Goal: Transaction & Acquisition: Purchase product/service

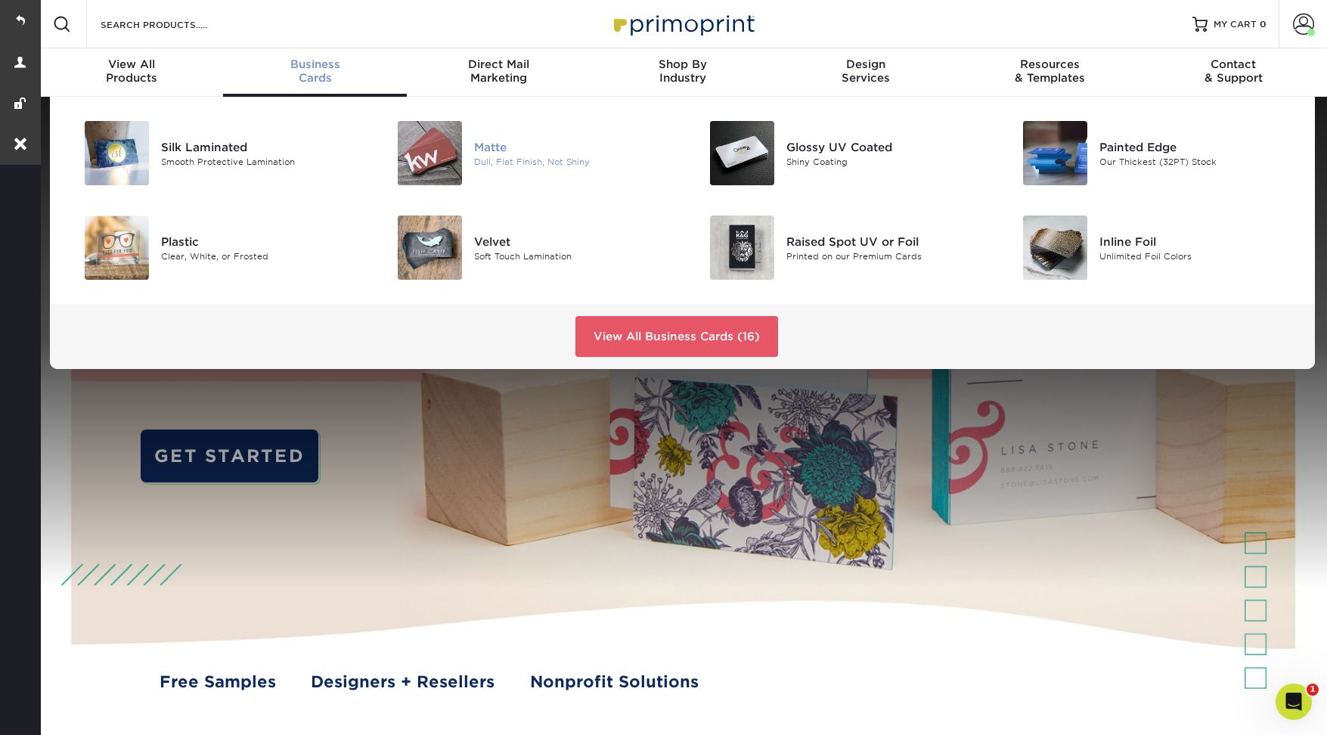
click at [496, 158] on div "Dull, Flat Finish, Not Shiny" at bounding box center [572, 161] width 197 height 13
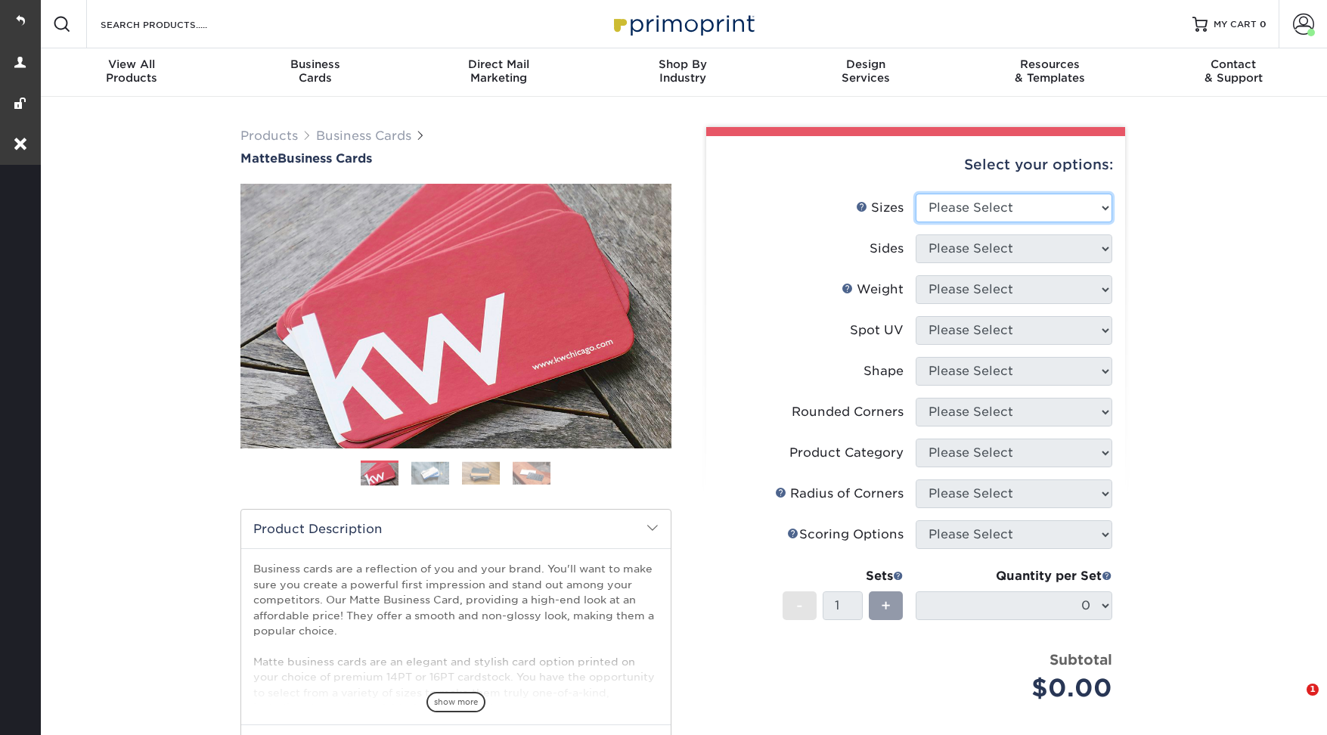
click at [1020, 209] on select "Please Select 1.5" x 3.5" - Mini 1.75" x 3.5" - Mini 2" x 2" - Square 2" x 3" -…" at bounding box center [1013, 208] width 197 height 29
select select "2.00x3.50"
click at [915, 194] on select "Please Select 1.5" x 3.5" - Mini 1.75" x 3.5" - Mini 2" x 2" - Square 2" x 3" -…" at bounding box center [1013, 208] width 197 height 29
click at [979, 260] on select "Please Select Print Both Sides Print Front Only" at bounding box center [1013, 248] width 197 height 29
select select "13abbda7-1d64-4f25-8bb2-c179b224825d"
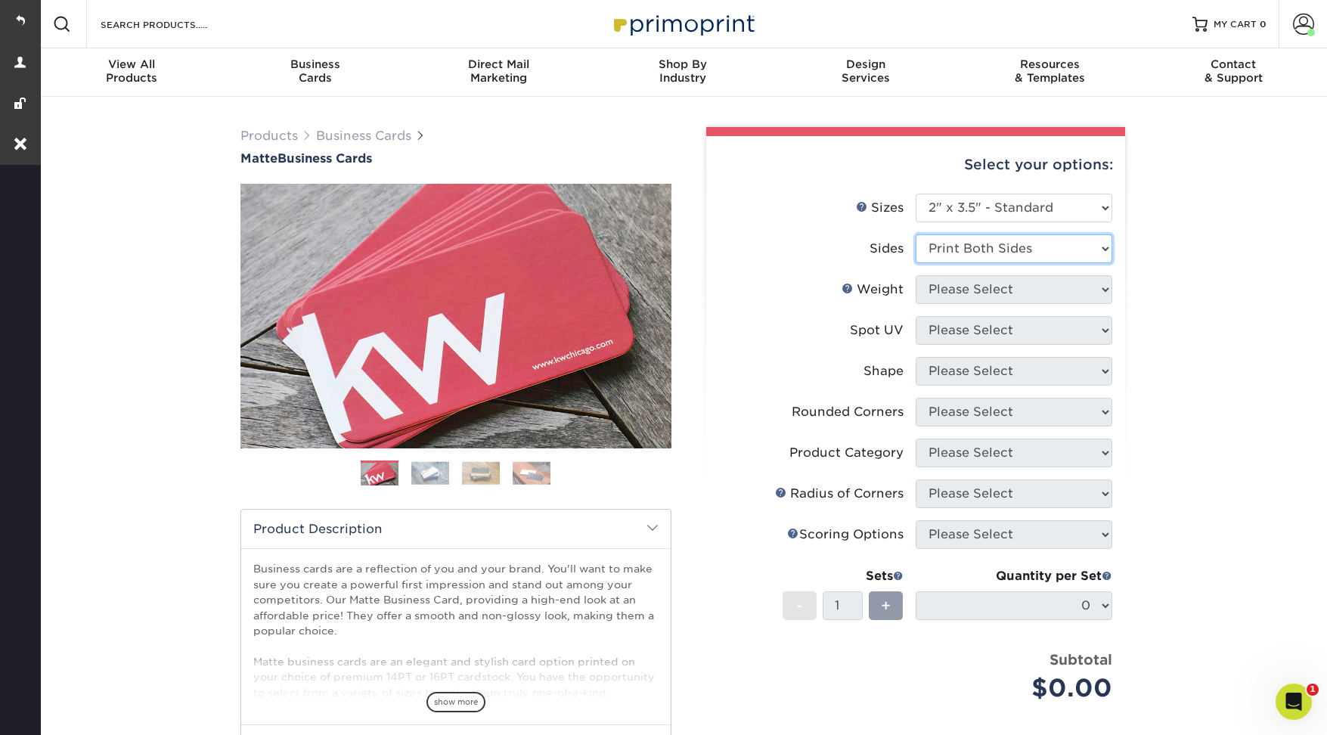
click at [915, 234] on select "Please Select Print Both Sides Print Front Only" at bounding box center [1013, 248] width 197 height 29
click at [959, 290] on select "Please Select" at bounding box center [1013, 289] width 197 height 29
select select "14PT"
click at [915, 275] on select "Please Select 16PT 14PT" at bounding box center [1013, 289] width 197 height 29
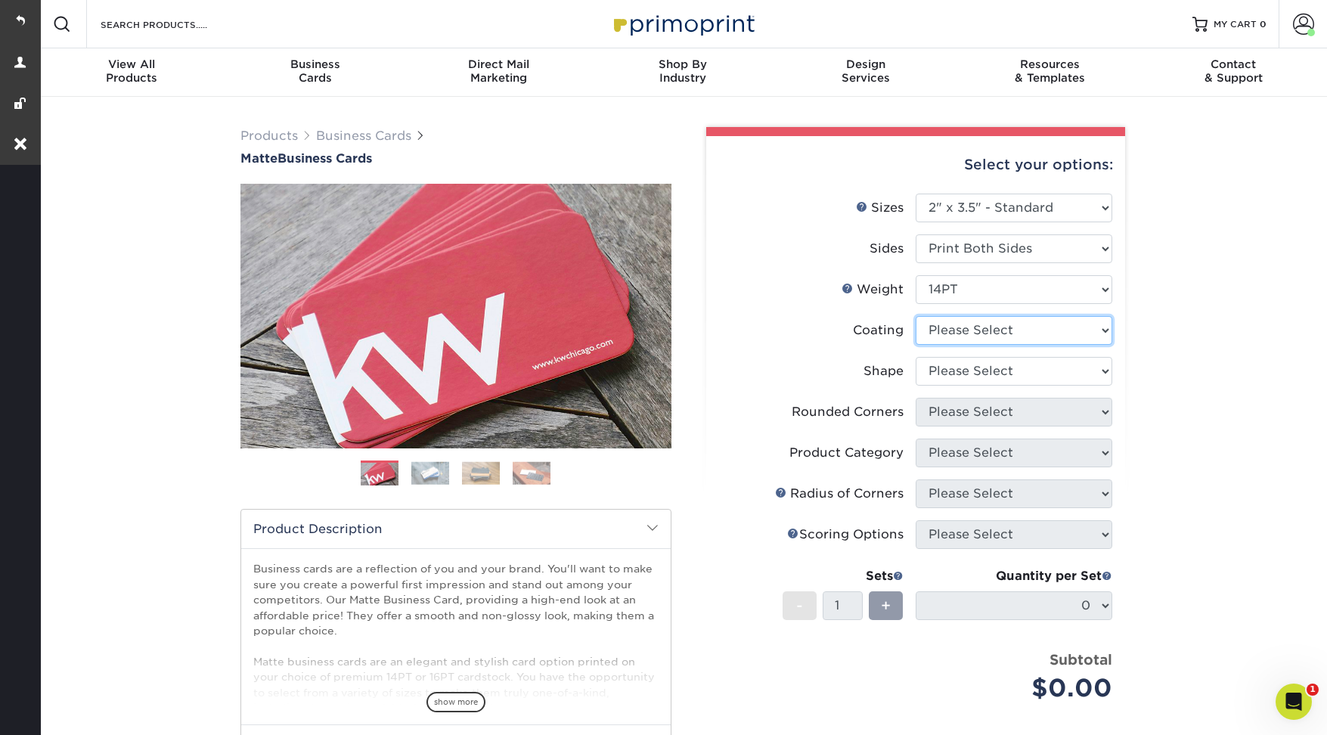
click at [950, 327] on select at bounding box center [1013, 330] width 197 height 29
select select "121bb7b5-3b4d-429f-bd8d-bbf80e953313"
click at [915, 316] on select at bounding box center [1013, 330] width 197 height 29
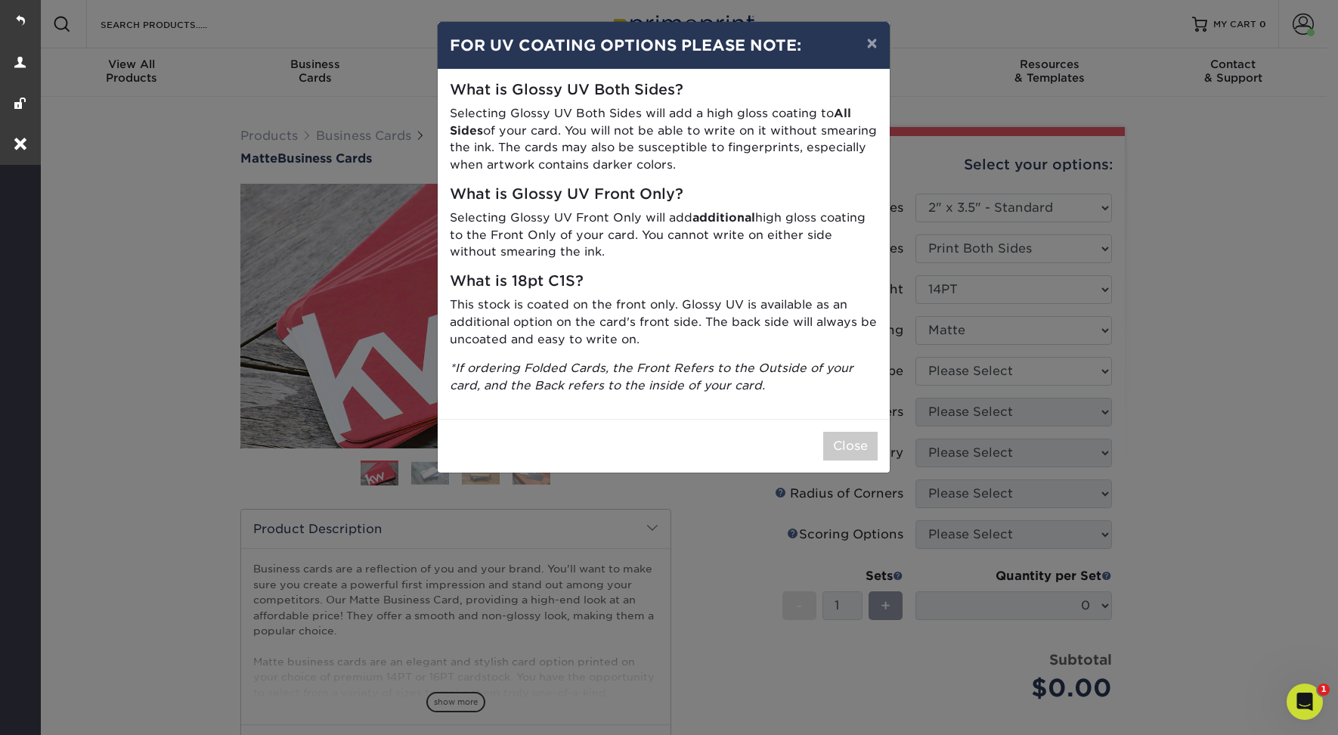
click at [912, 364] on div "× FOR UV COATING OPTIONS PLEASE NOTE: What is Glossy UV Both Sides? Selecting G…" at bounding box center [669, 367] width 1338 height 735
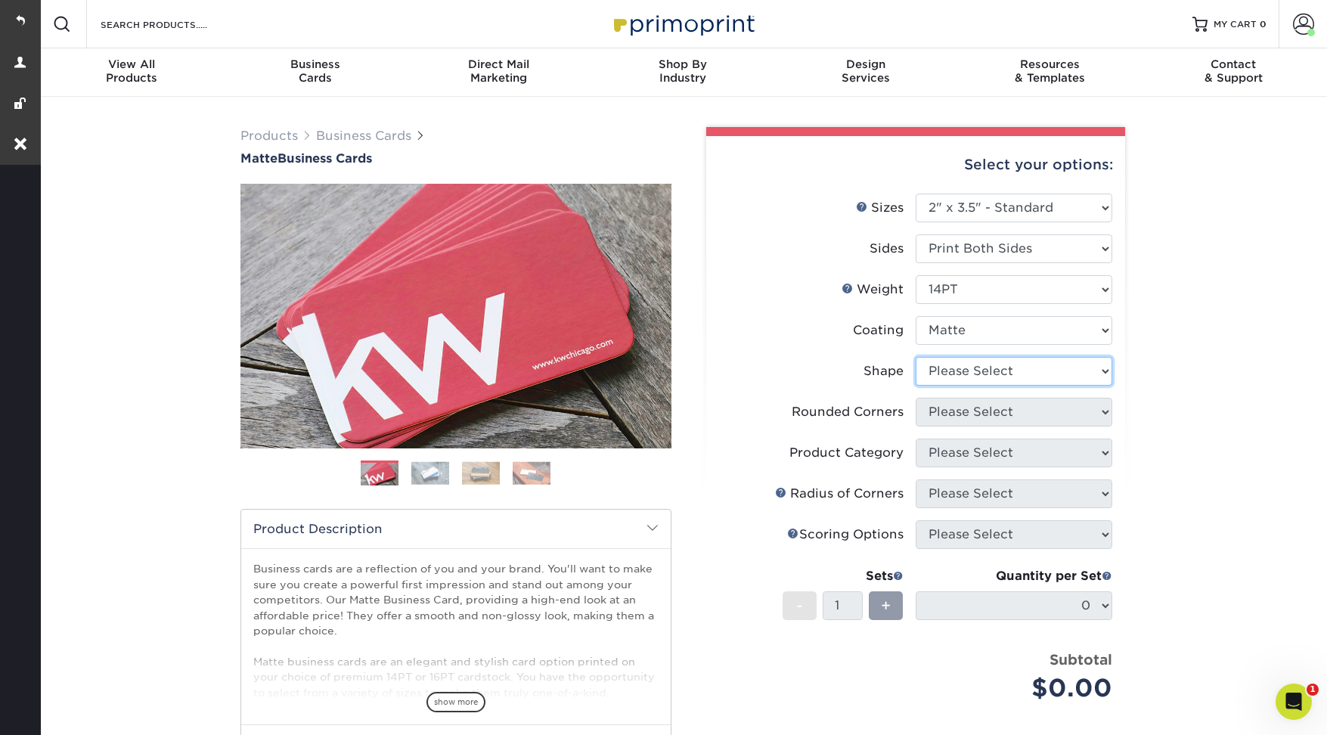
click at [977, 362] on select "Please Select Standard" at bounding box center [1013, 371] width 197 height 29
select select "standard"
click at [915, 357] on select "Please Select Standard" at bounding box center [1013, 371] width 197 height 29
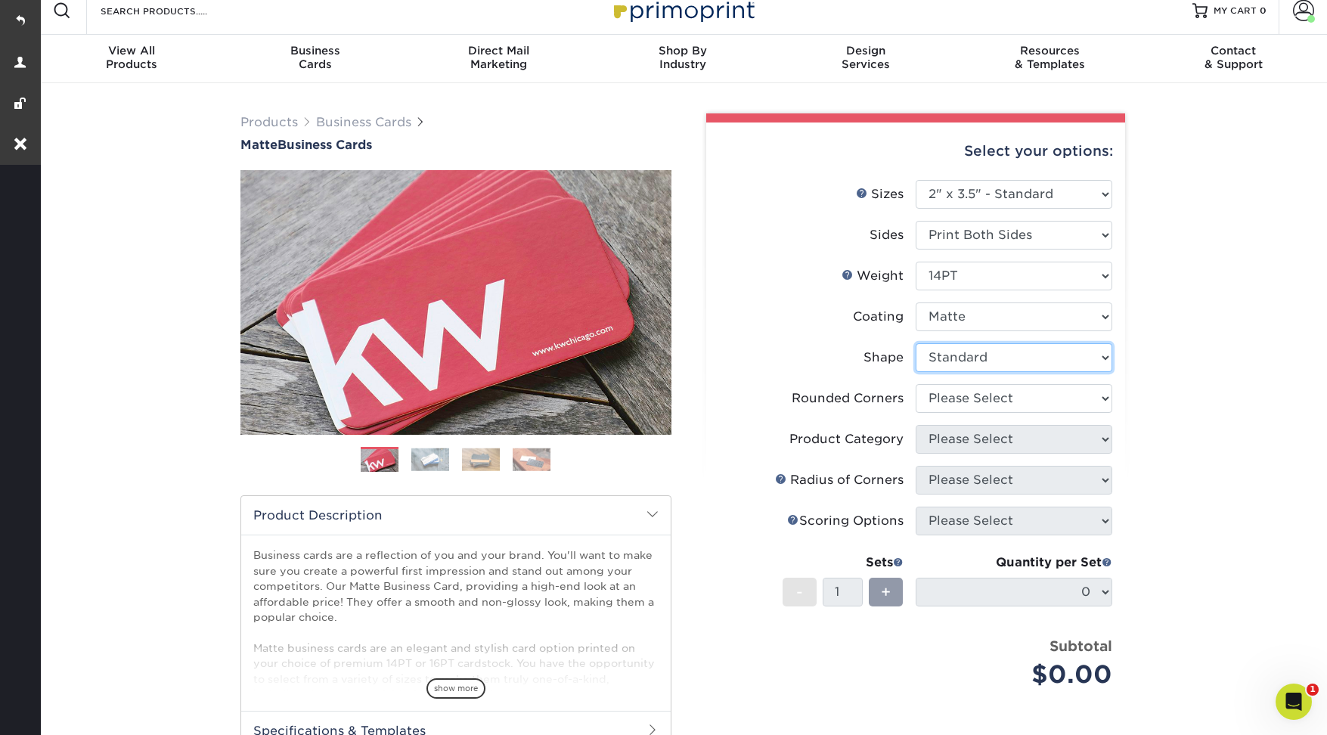
scroll to position [29, 0]
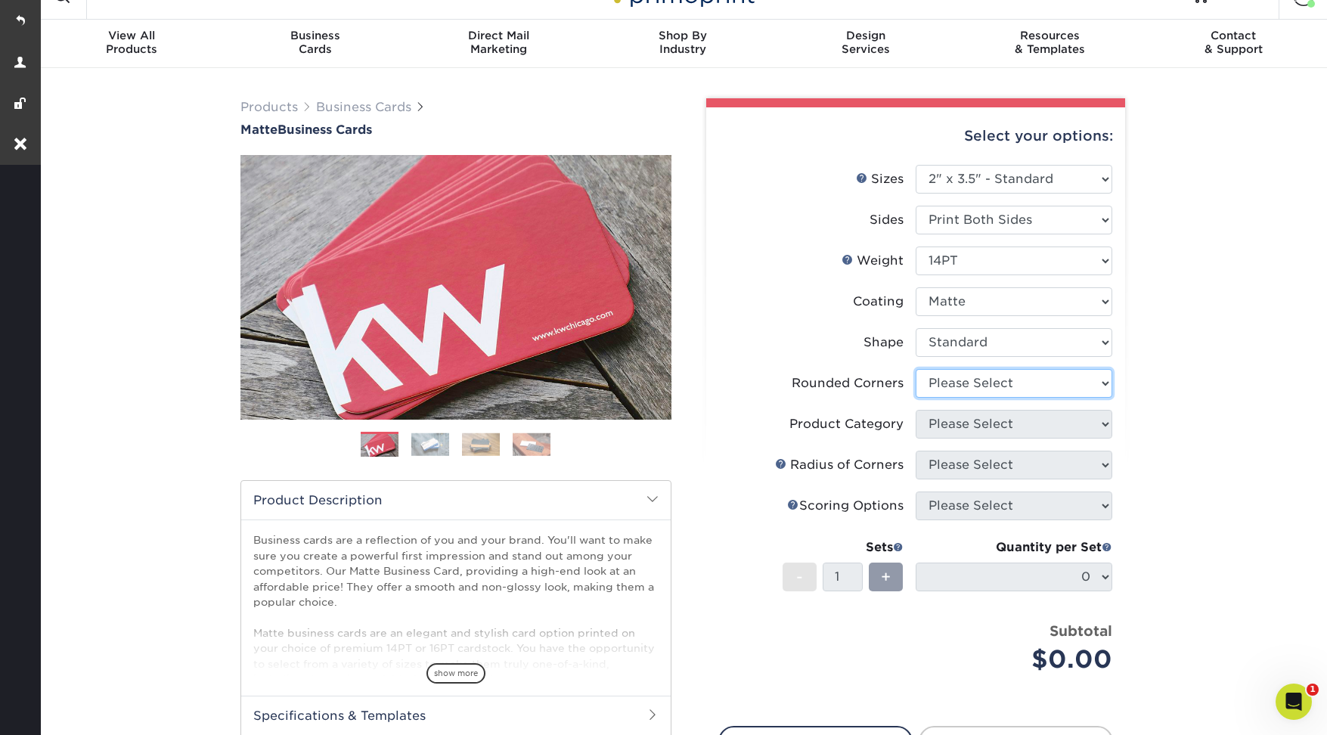
click at [973, 384] on select "Please Select Yes - Round 2 Corners Yes - Round 4 Corners No" at bounding box center [1013, 383] width 197 height 29
select select "0"
click at [915, 369] on select "Please Select Yes - Round 2 Corners Yes - Round 4 Corners No" at bounding box center [1013, 383] width 197 height 29
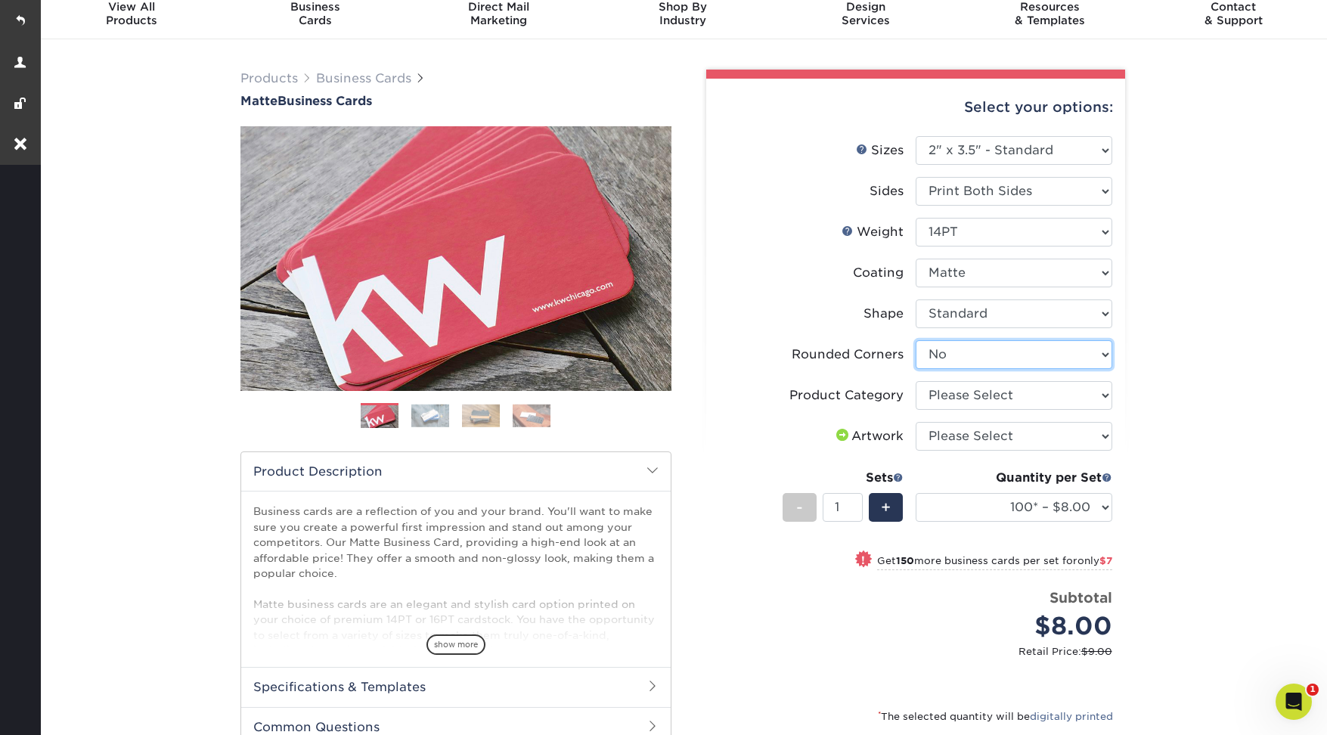
scroll to position [55, 0]
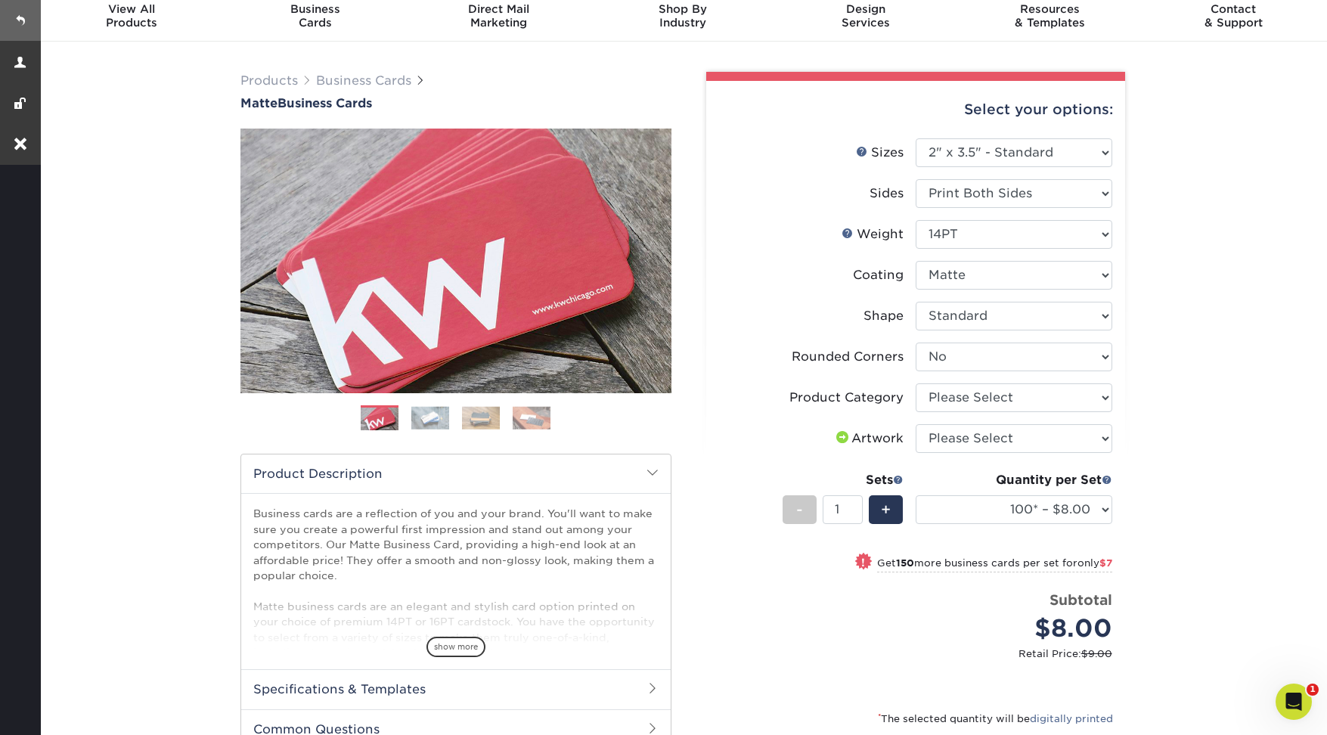
click at [34, 18] on link at bounding box center [20, 20] width 41 height 41
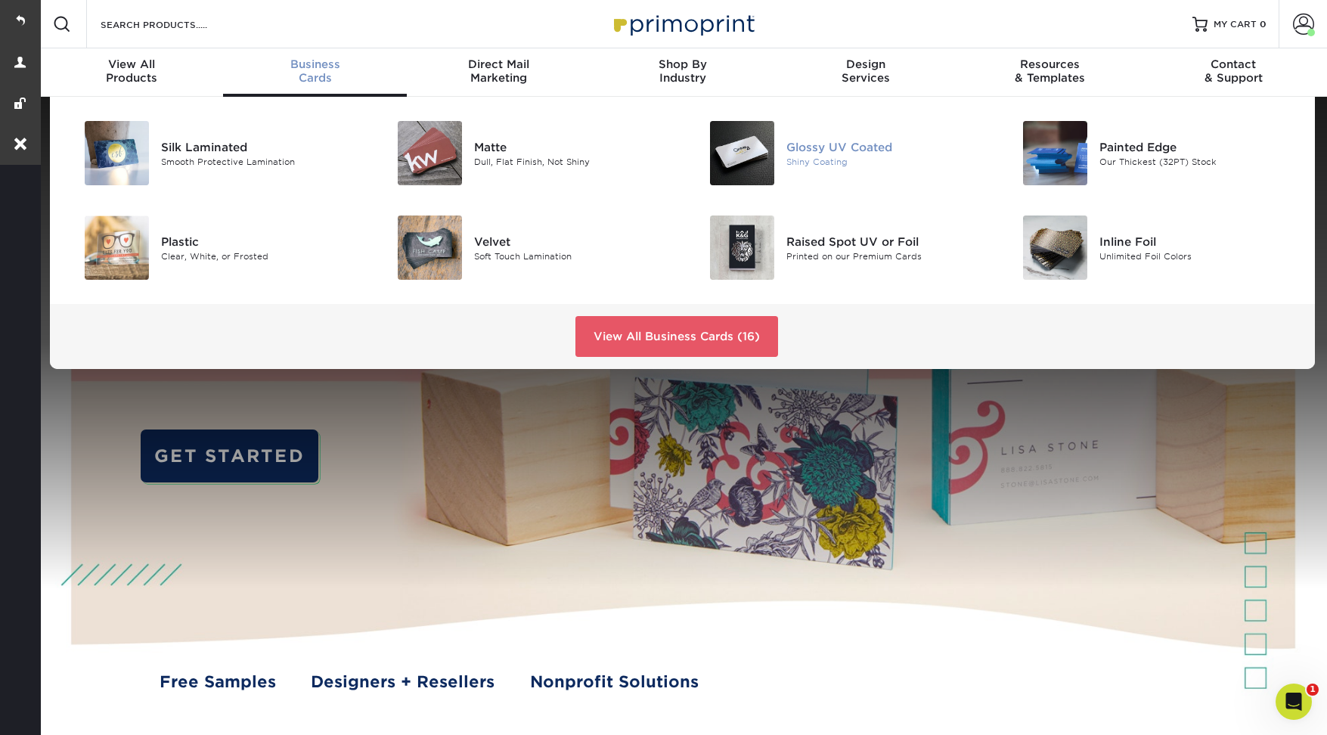
click at [870, 145] on div "Glossy UV Coated" at bounding box center [884, 146] width 197 height 17
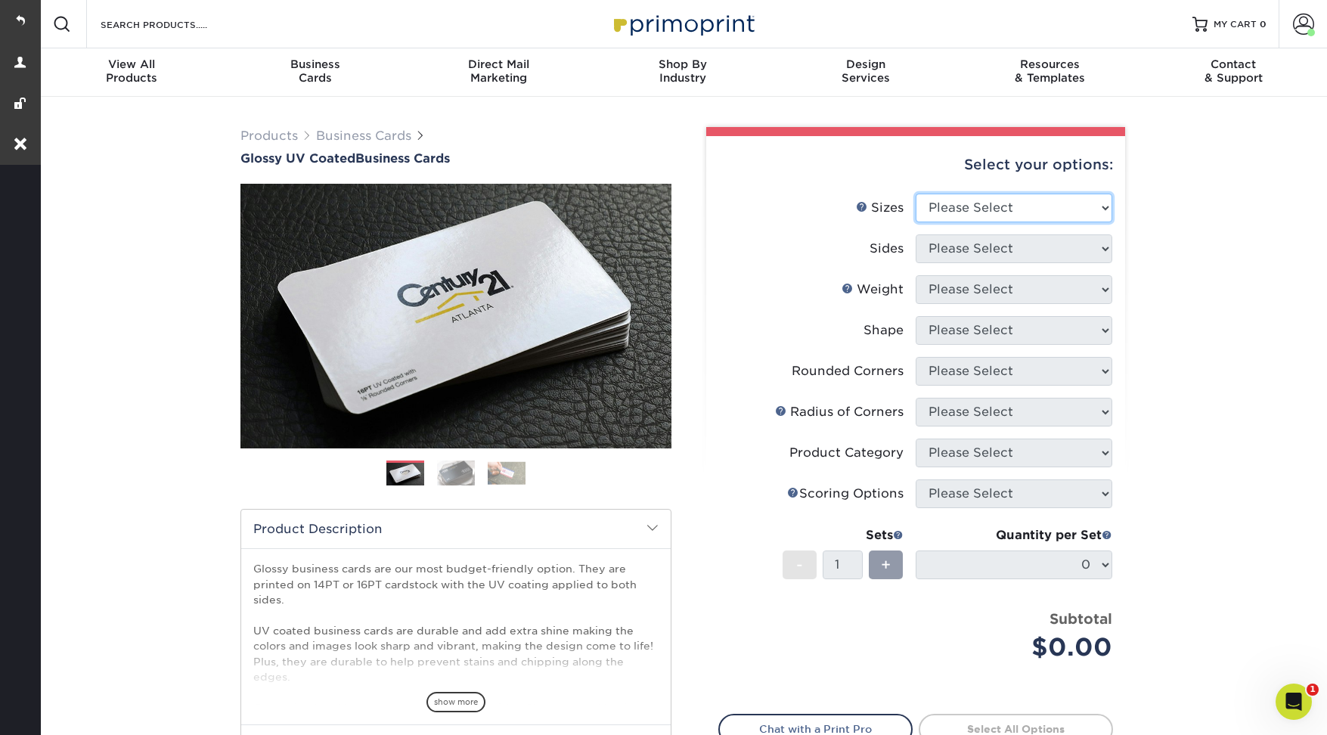
click at [987, 202] on select "Please Select 1.5" x 3.5" - Mini 1.75" x 3.5" - Mini 2" x 2" - Square 2" x 3" -…" at bounding box center [1013, 208] width 197 height 29
select select "2.00x3.50"
click at [915, 194] on select "Please Select 1.5" x 3.5" - Mini 1.75" x 3.5" - Mini 2" x 2" - Square 2" x 3" -…" at bounding box center [1013, 208] width 197 height 29
click at [968, 241] on select "Please Select" at bounding box center [1013, 248] width 197 height 29
select select "13abbda7-1d64-4f25-8bb2-c179b224825d"
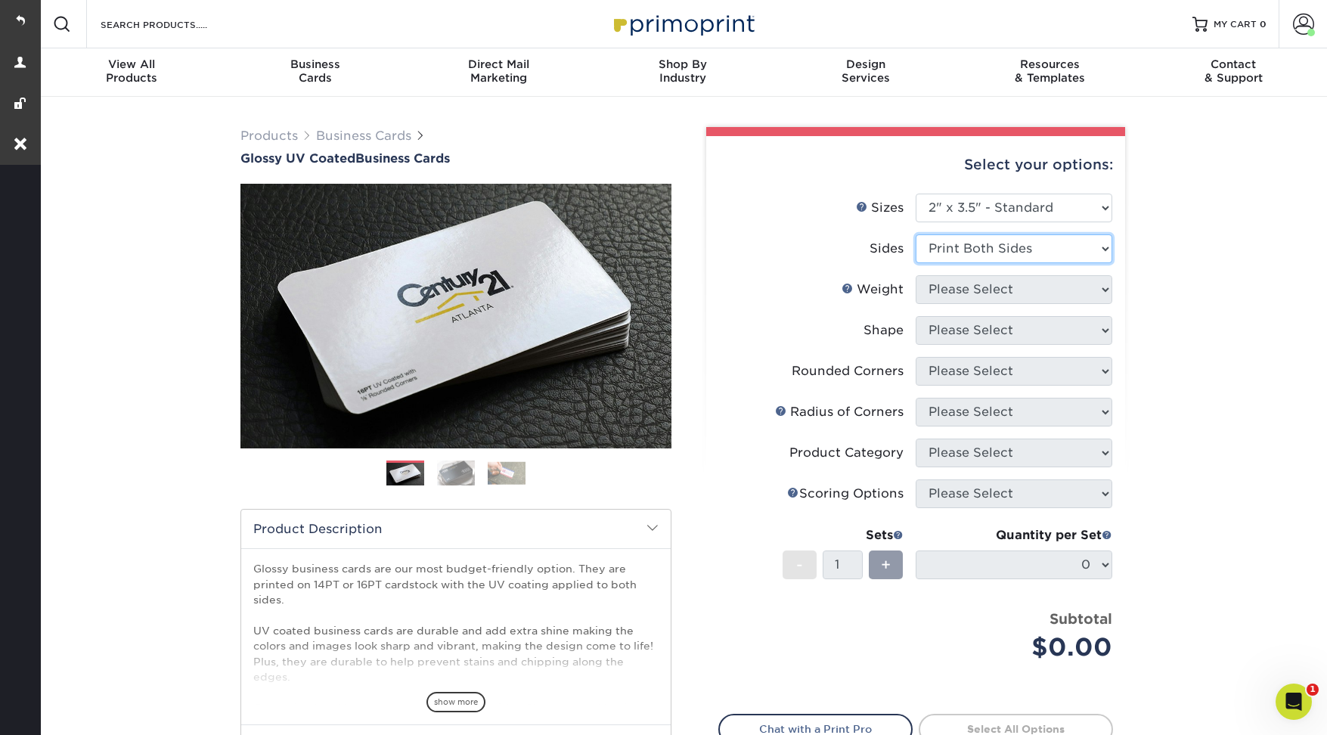
click at [915, 234] on select "Please Select Print Both Sides Print Front Only" at bounding box center [1013, 248] width 197 height 29
click at [979, 293] on select "Please Select 16PT 14PT" at bounding box center [1013, 289] width 197 height 29
select select "14PT"
click at [915, 275] on select "Please Select 16PT 14PT" at bounding box center [1013, 289] width 197 height 29
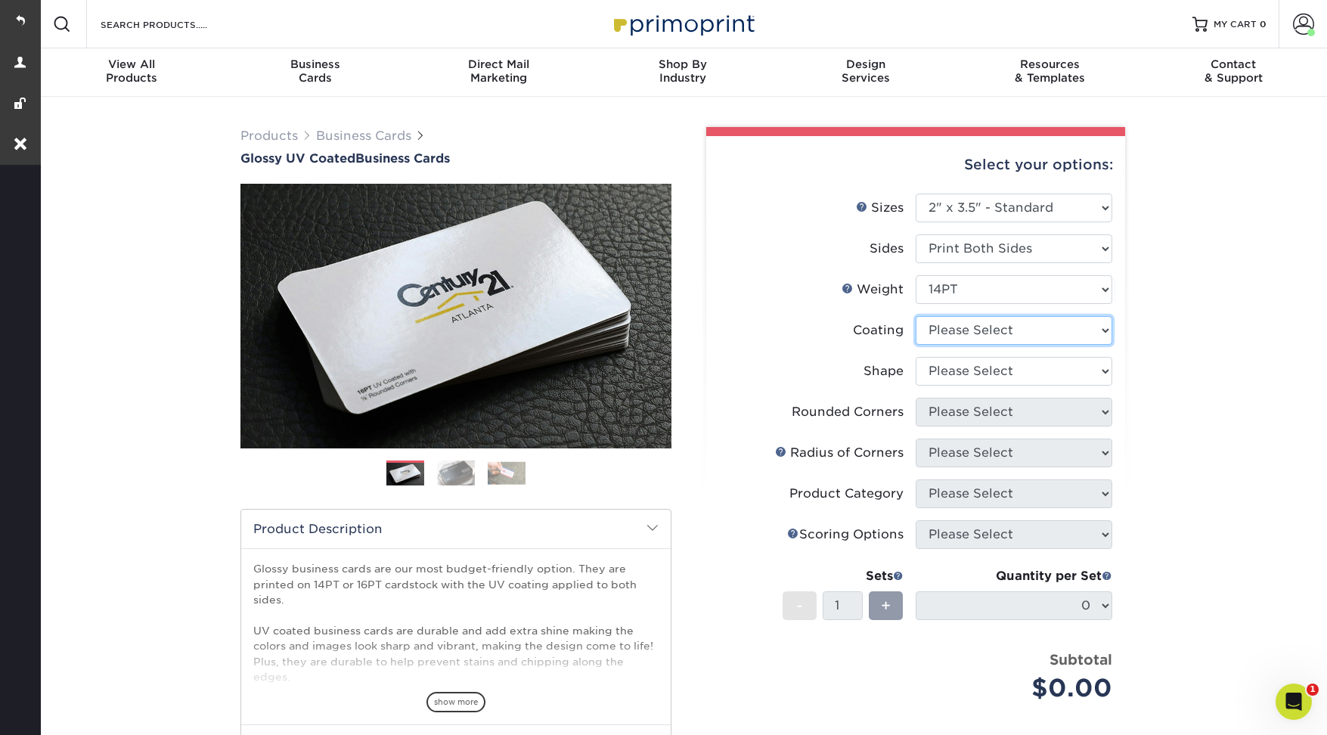
click at [971, 331] on select at bounding box center [1013, 330] width 197 height 29
select select "1e8116af-acfc-44b1-83dc-8181aa338834"
click at [915, 316] on select at bounding box center [1013, 330] width 197 height 29
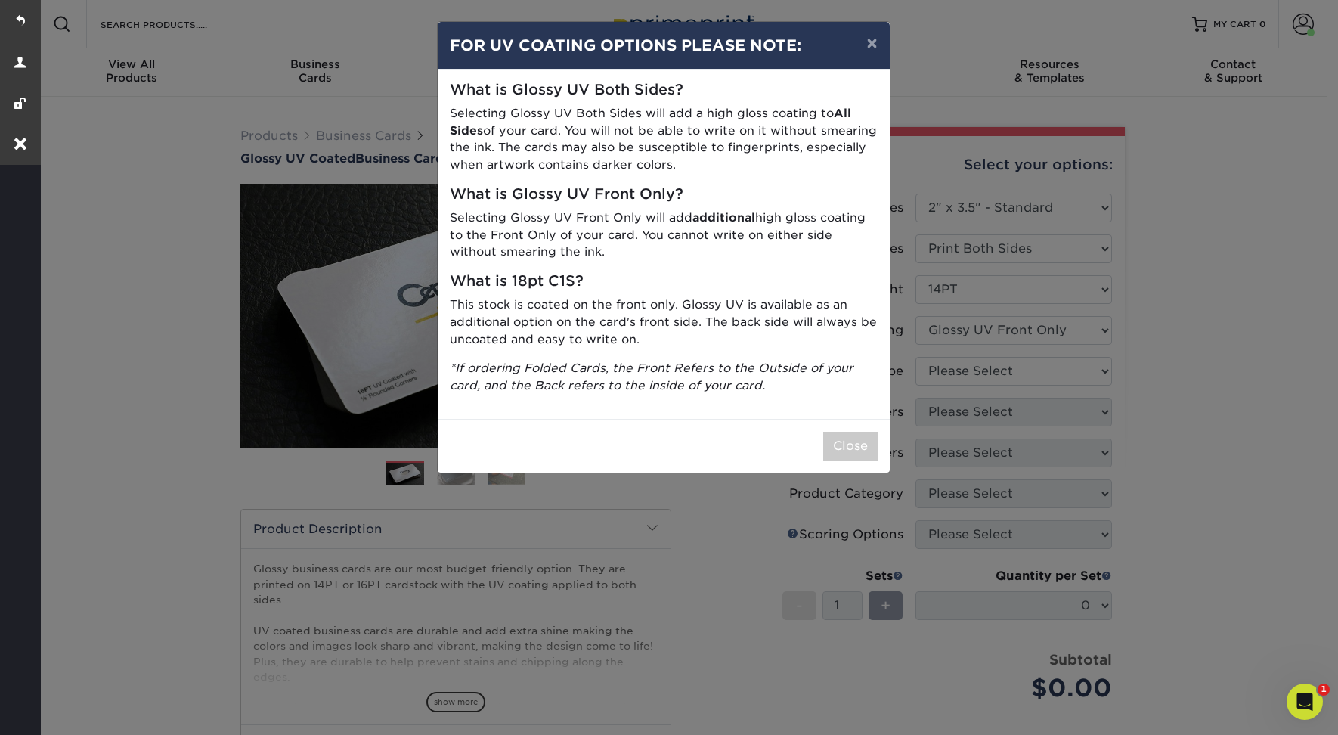
click at [838, 339] on p "This stock is coated on the front only. Glossy UV is available as an additional…" at bounding box center [664, 321] width 428 height 51
click at [856, 446] on button "Close" at bounding box center [850, 446] width 54 height 29
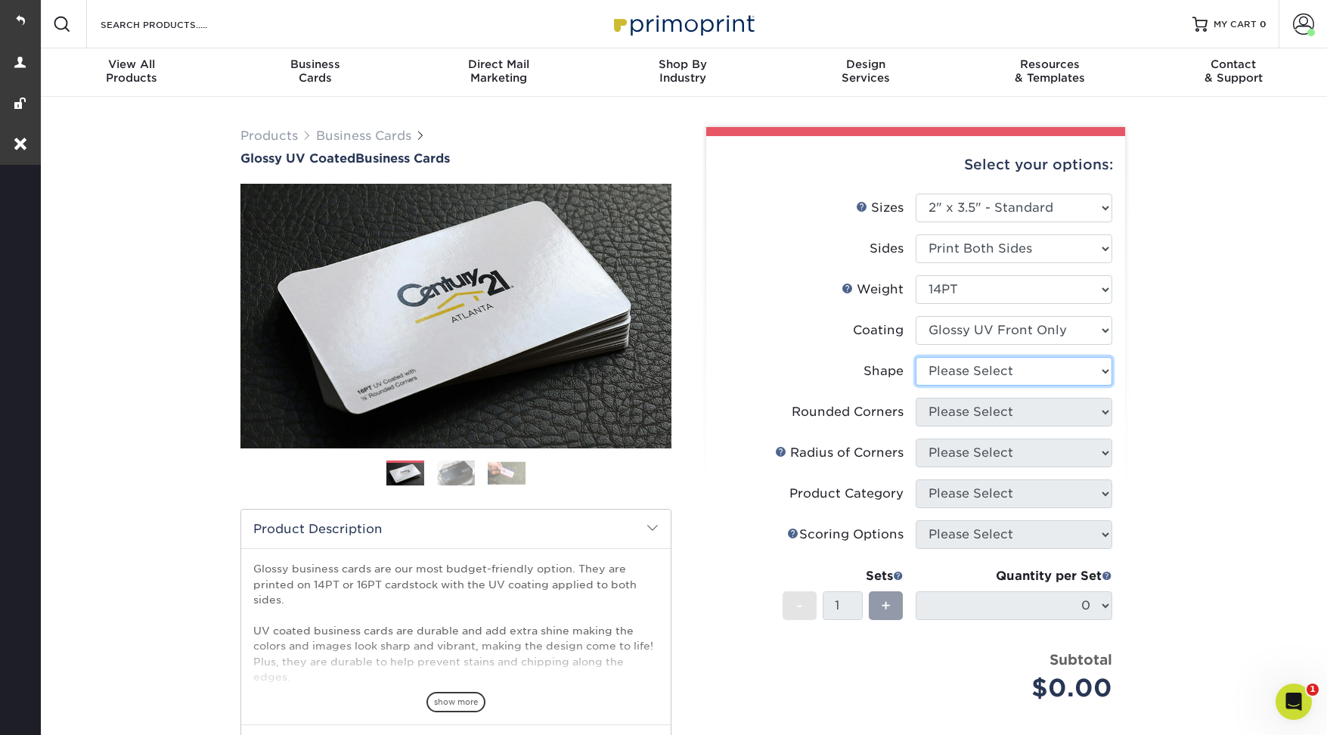
click at [960, 361] on select "Please Select Standard" at bounding box center [1013, 371] width 197 height 29
select select "standard"
click at [915, 357] on select "Please Select Standard" at bounding box center [1013, 371] width 197 height 29
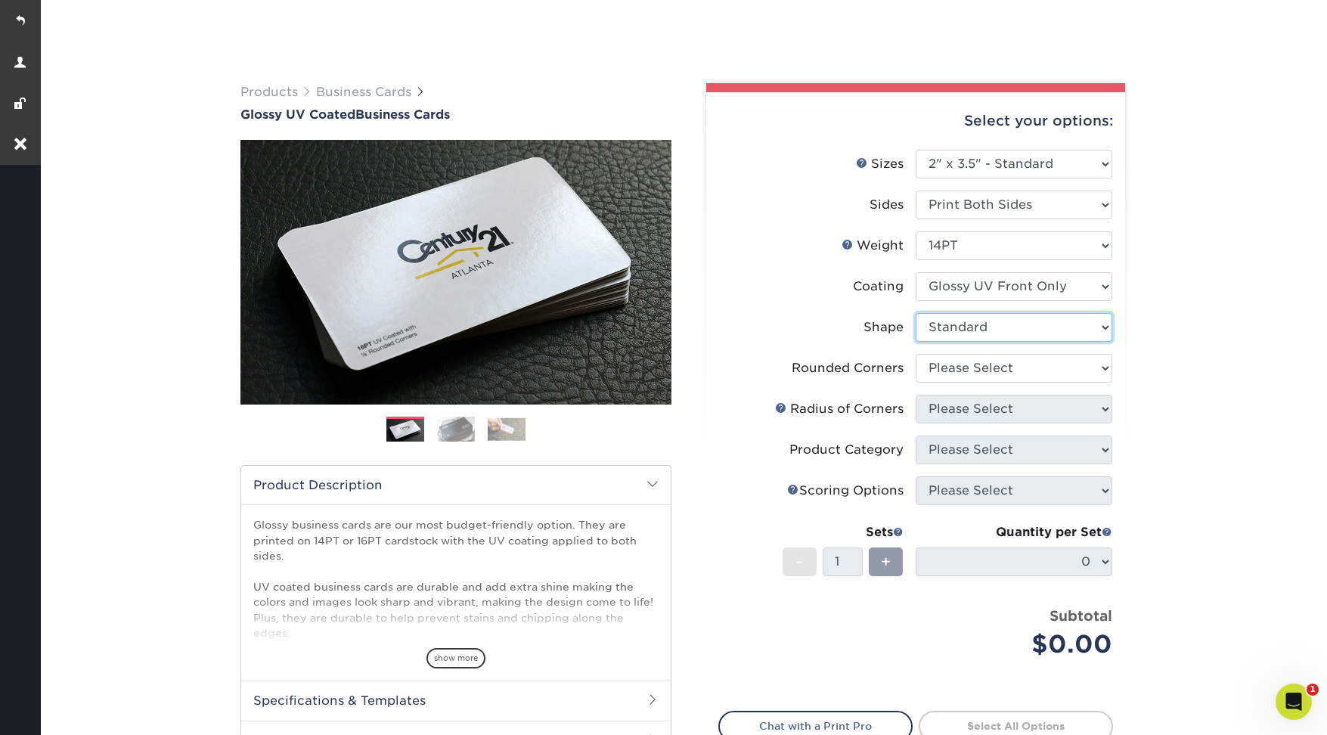
scroll to position [135, 0]
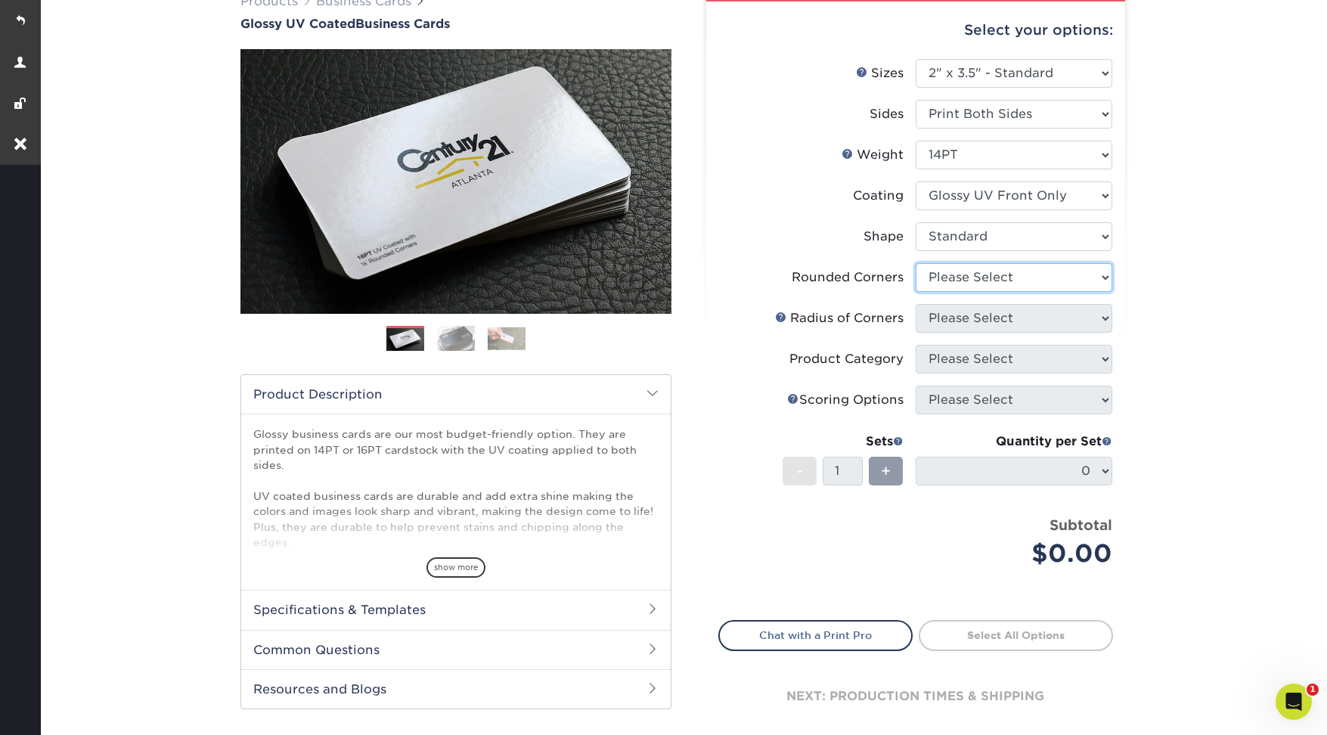
click at [957, 284] on select "Please Select Yes - Round 2 Corners Yes - Round 4 Corners No" at bounding box center [1013, 277] width 197 height 29
select select "0"
click at [915, 263] on select "Please Select Yes - Round 2 Corners Yes - Round 4 Corners No" at bounding box center [1013, 277] width 197 height 29
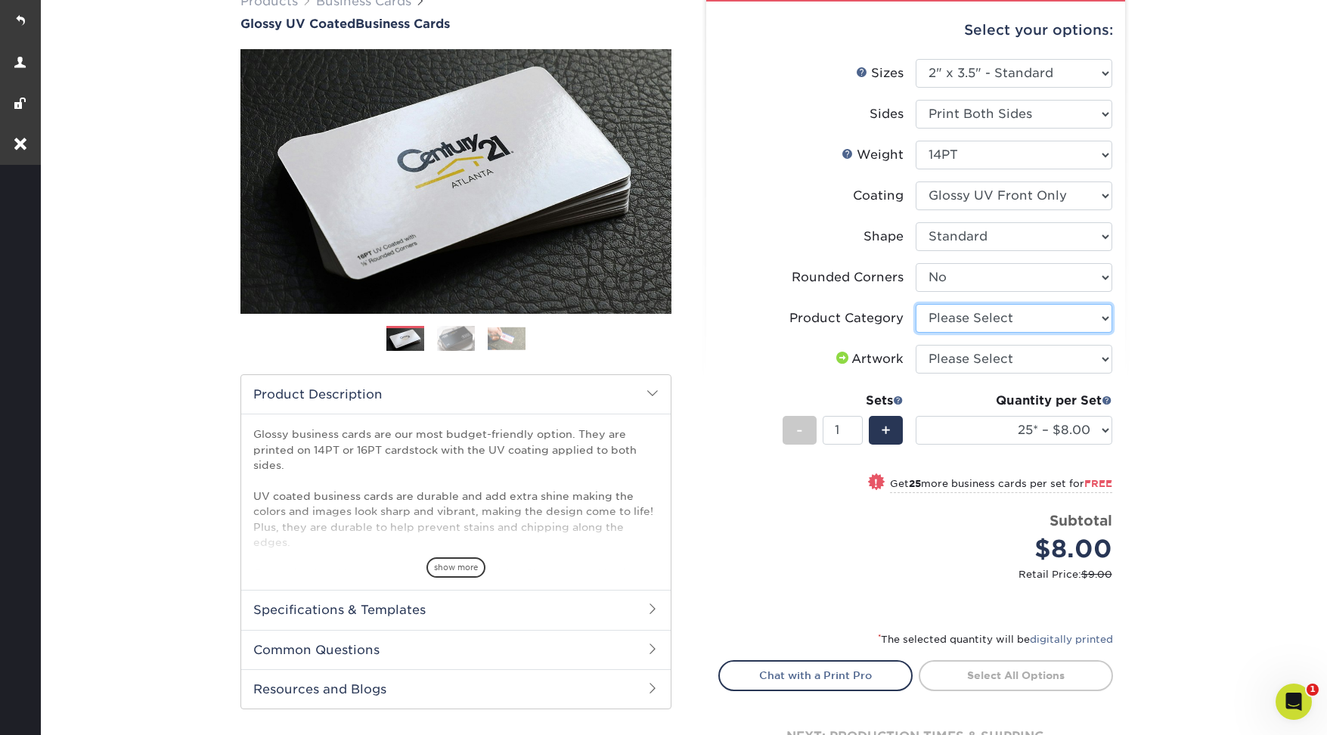
click at [971, 321] on select "Please Select Business Cards" at bounding box center [1013, 318] width 197 height 29
select select "3b5148f1-0588-4f88-a218-97bcfdce65c1"
click at [915, 304] on select "Please Select Business Cards" at bounding box center [1013, 318] width 197 height 29
click at [977, 357] on select "Please Select I will upload files I need a design - $100" at bounding box center [1013, 359] width 197 height 29
select select "upload"
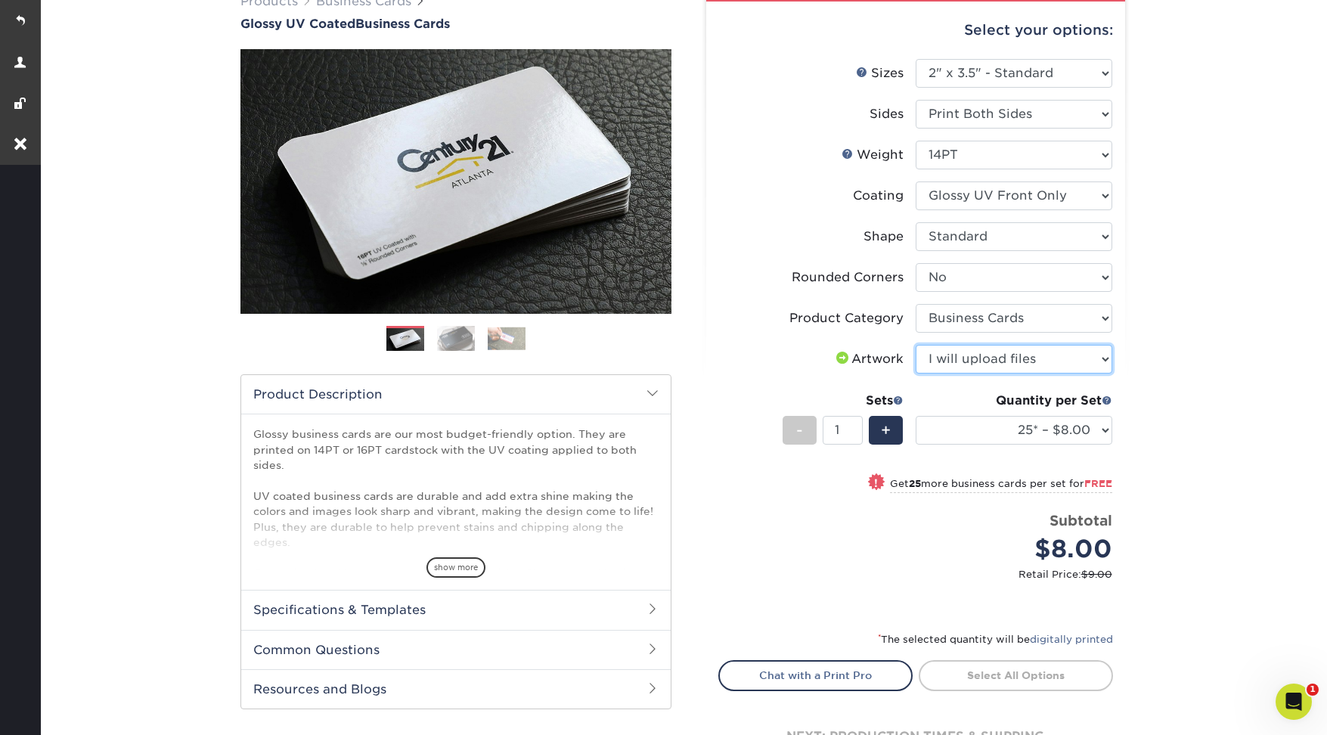
click at [915, 345] on select "Please Select I will upload files I need a design - $100" at bounding box center [1013, 359] width 197 height 29
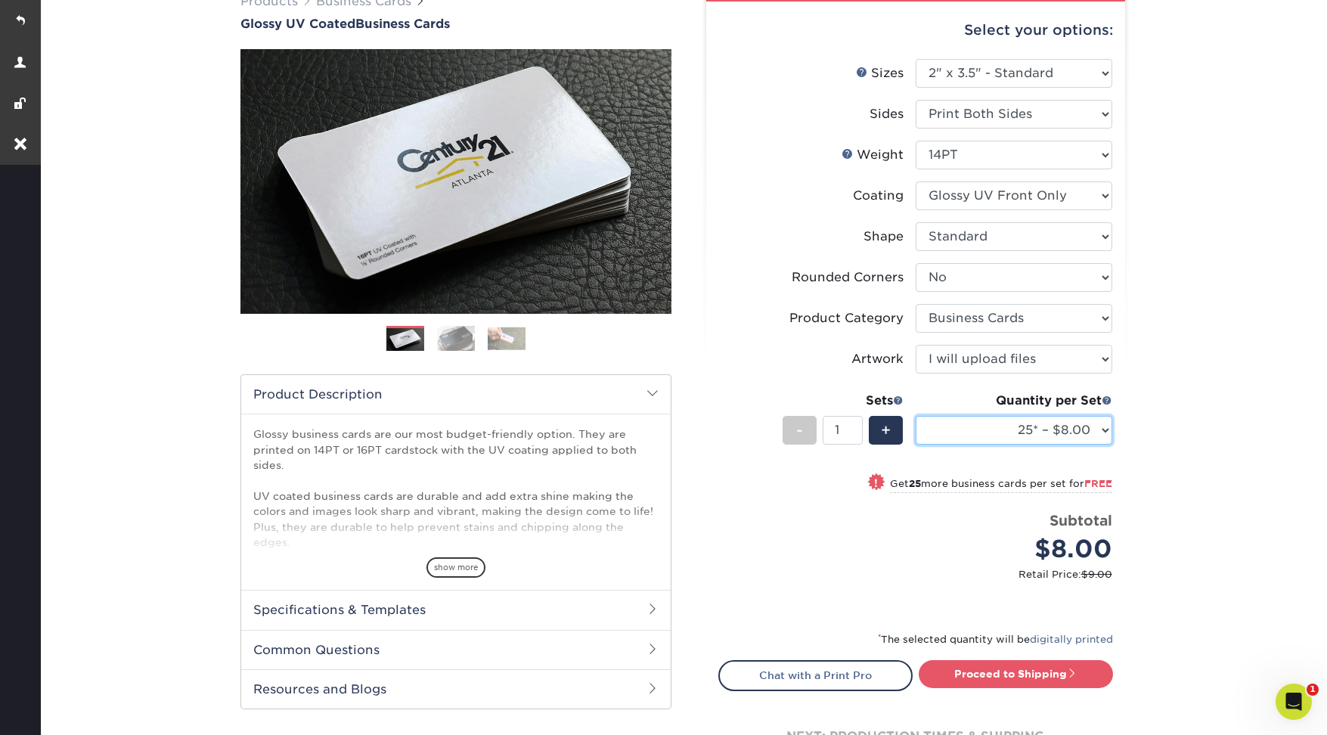
click at [982, 435] on select "25* – $8.00 50* – $8.00 100* – $8.00 250* – $15.00 500 – $30.00 1000 – $37.00 2…" at bounding box center [1013, 430] width 197 height 29
select select "1000 – $37.00"
click at [915, 416] on select "25* – $8.00 50* – $8.00 100* – $8.00 250* – $15.00 500 – $30.00 1000 – $37.00 2…" at bounding box center [1013, 430] width 197 height 29
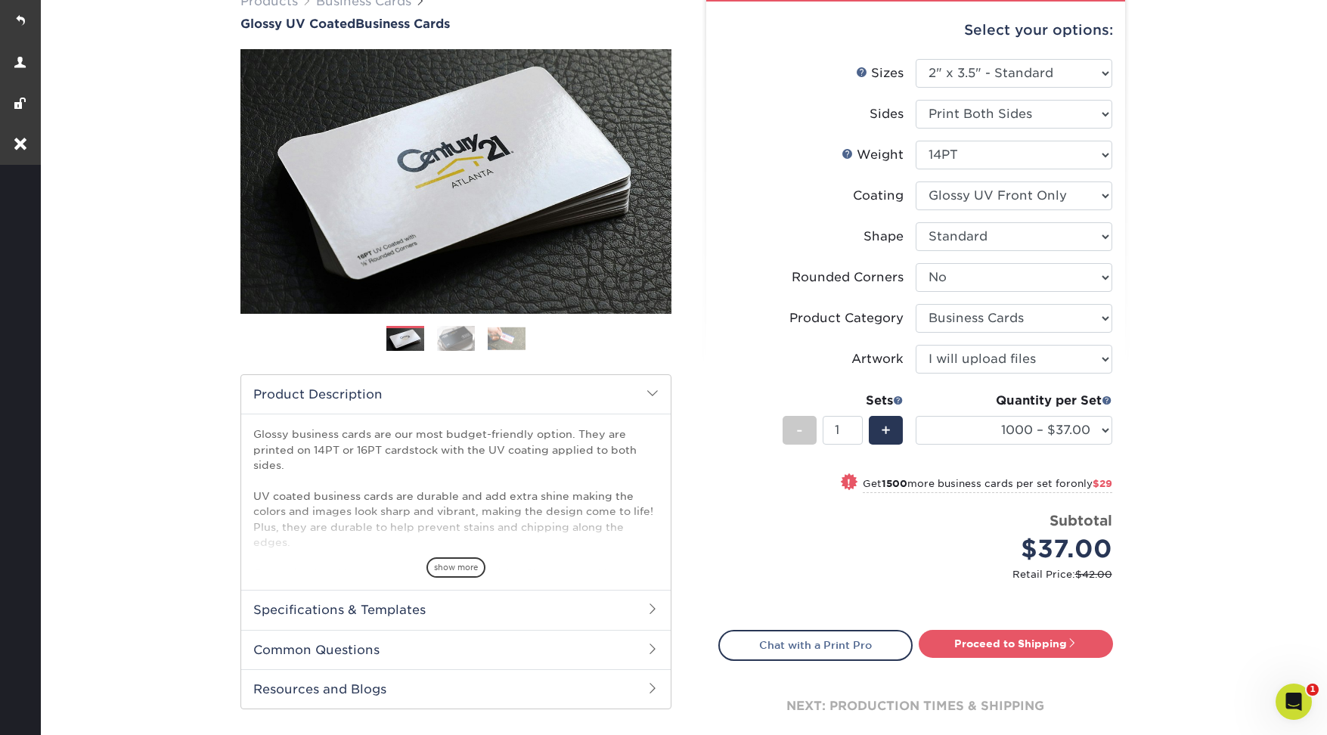
click at [792, 528] on div "Price per set $37.00" at bounding box center [817, 538] width 197 height 57
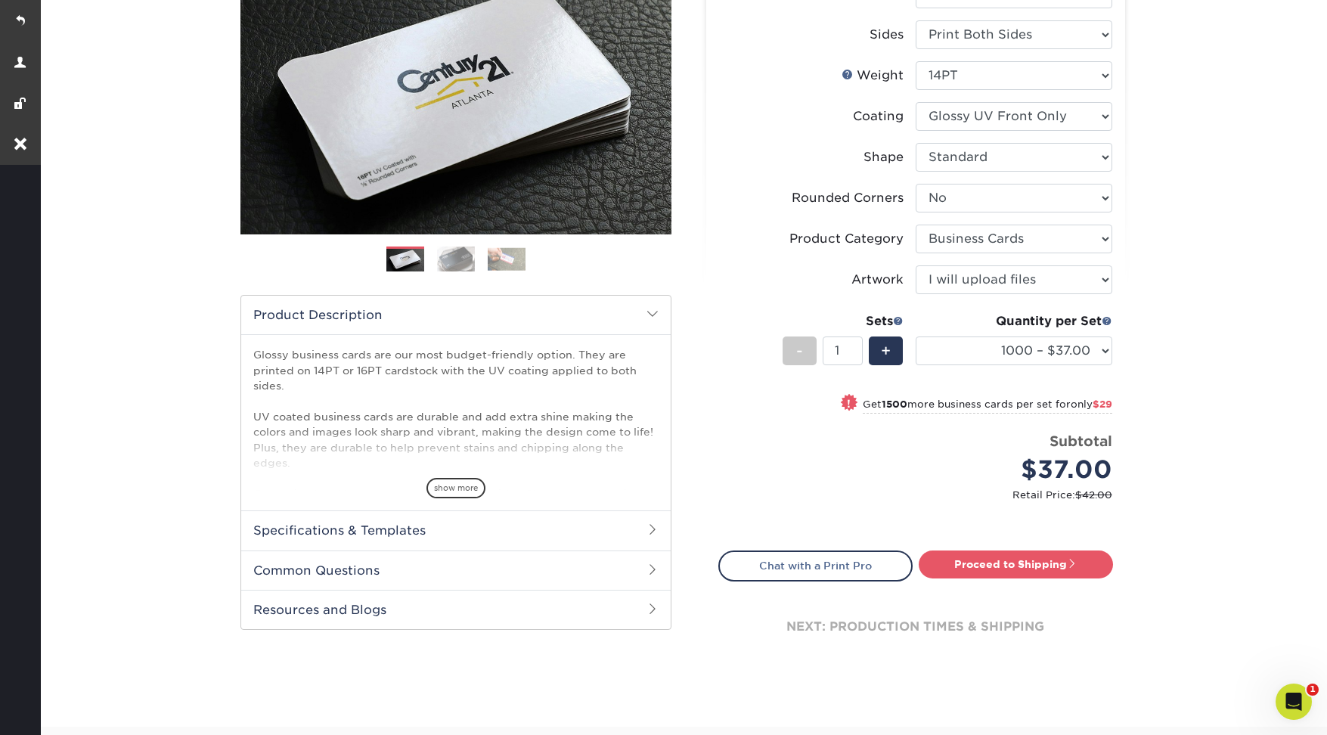
scroll to position [303, 0]
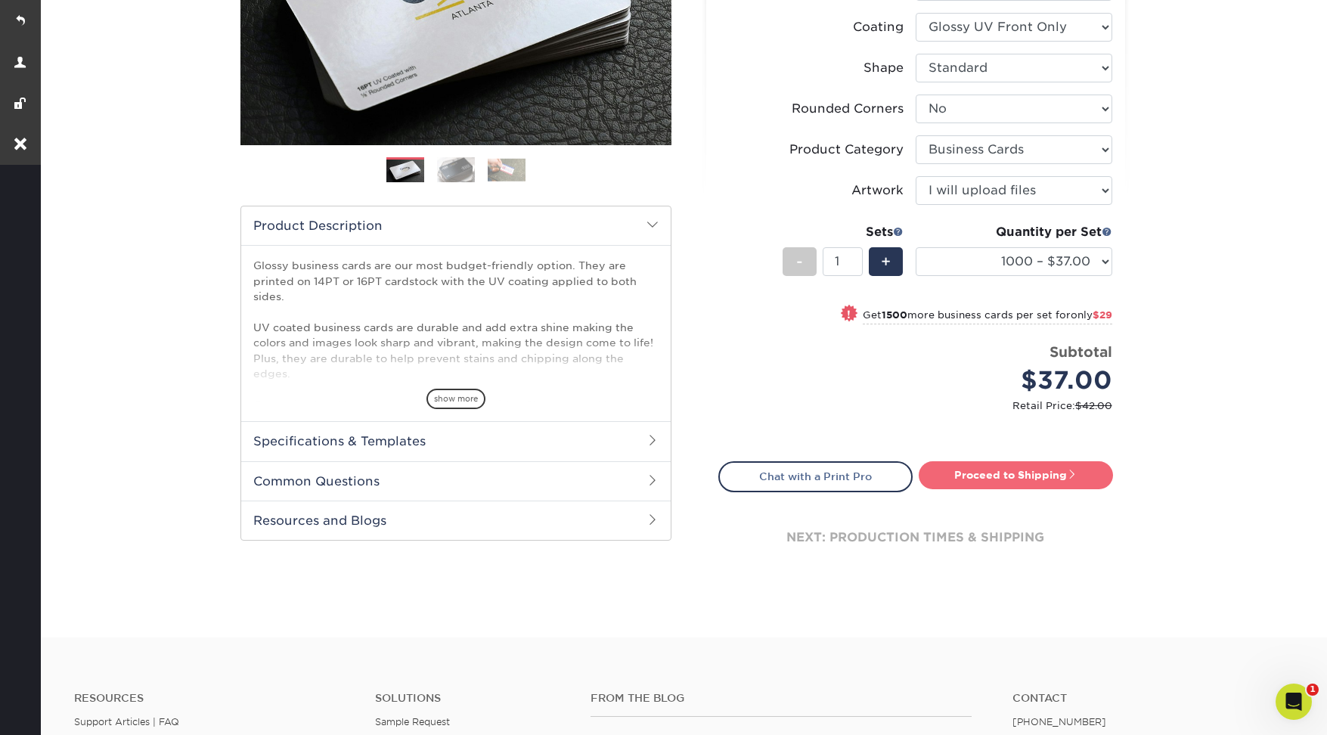
click at [988, 475] on link "Proceed to Shipping" at bounding box center [1016, 474] width 194 height 27
type input "Set 1"
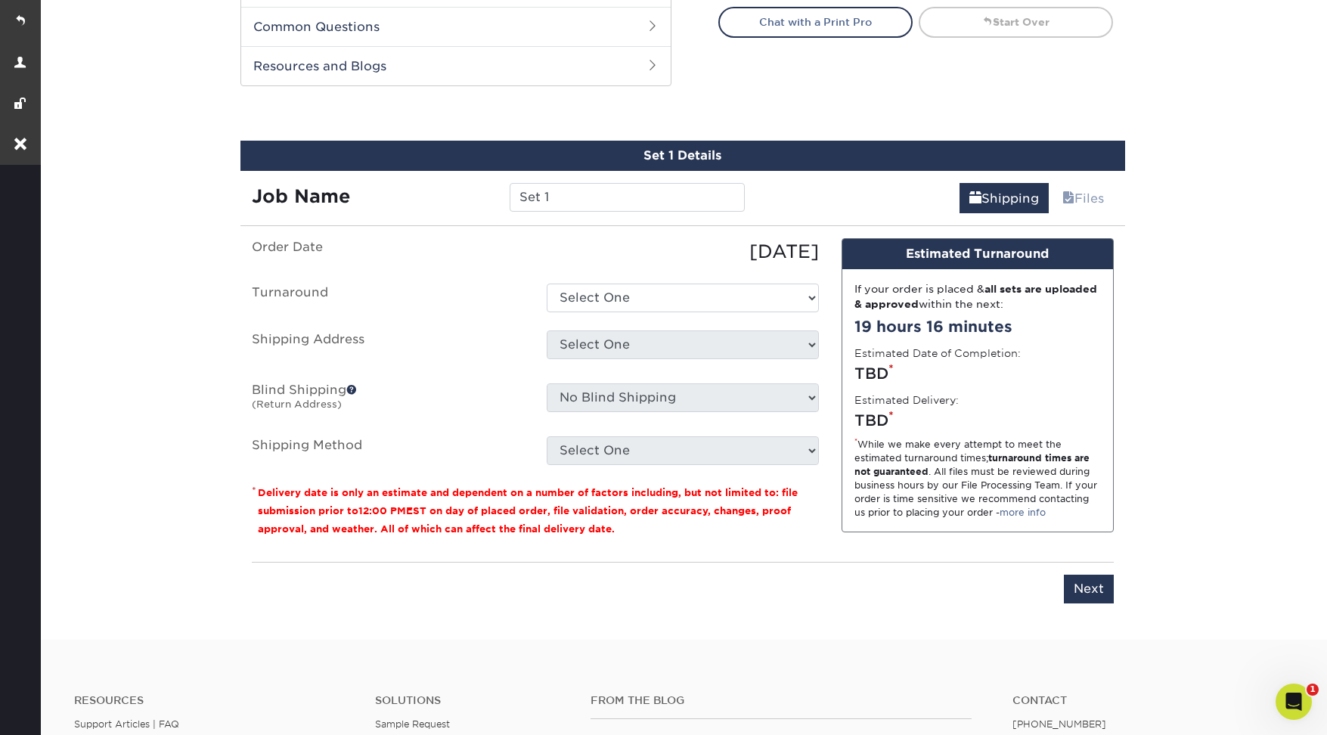
scroll to position [805, 0]
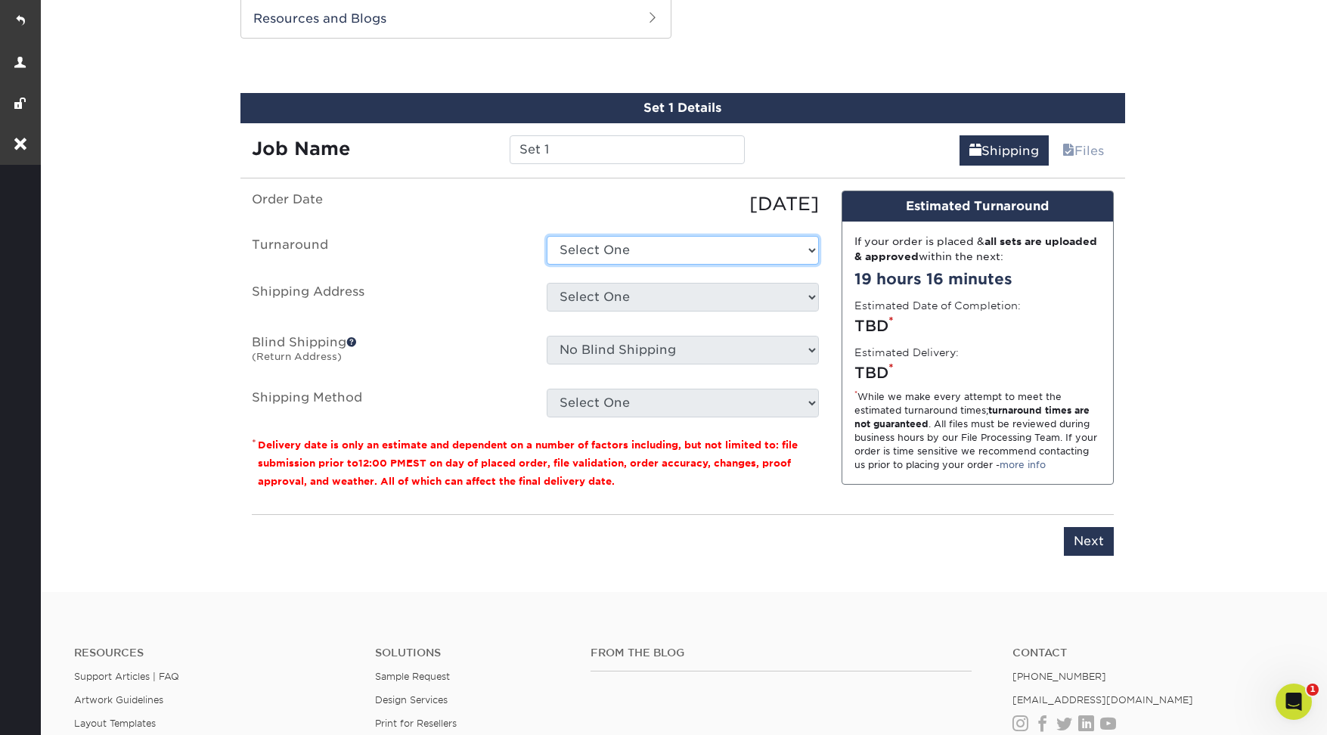
click at [599, 252] on select "Select One 2-4 Business Days 2 Day Next Business Day" at bounding box center [683, 250] width 272 height 29
select select "3163a038-ffdf-4cd5-a2a7-4e0195ebc05e"
click at [547, 236] on select "Select One 2-4 Business Days 2 Day Next Business Day" at bounding box center [683, 250] width 272 height 29
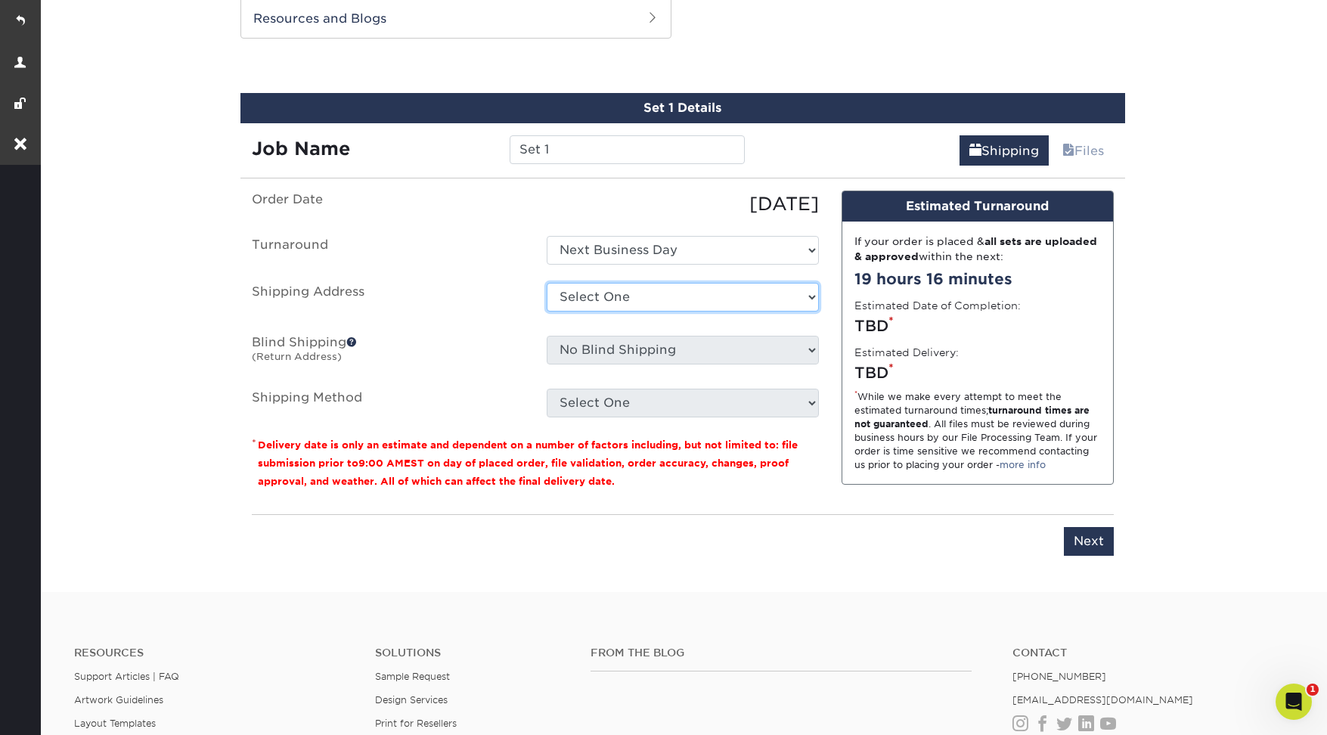
click at [594, 295] on select "Select One Dudek + Add New Address" at bounding box center [683, 297] width 272 height 29
select select "254868"
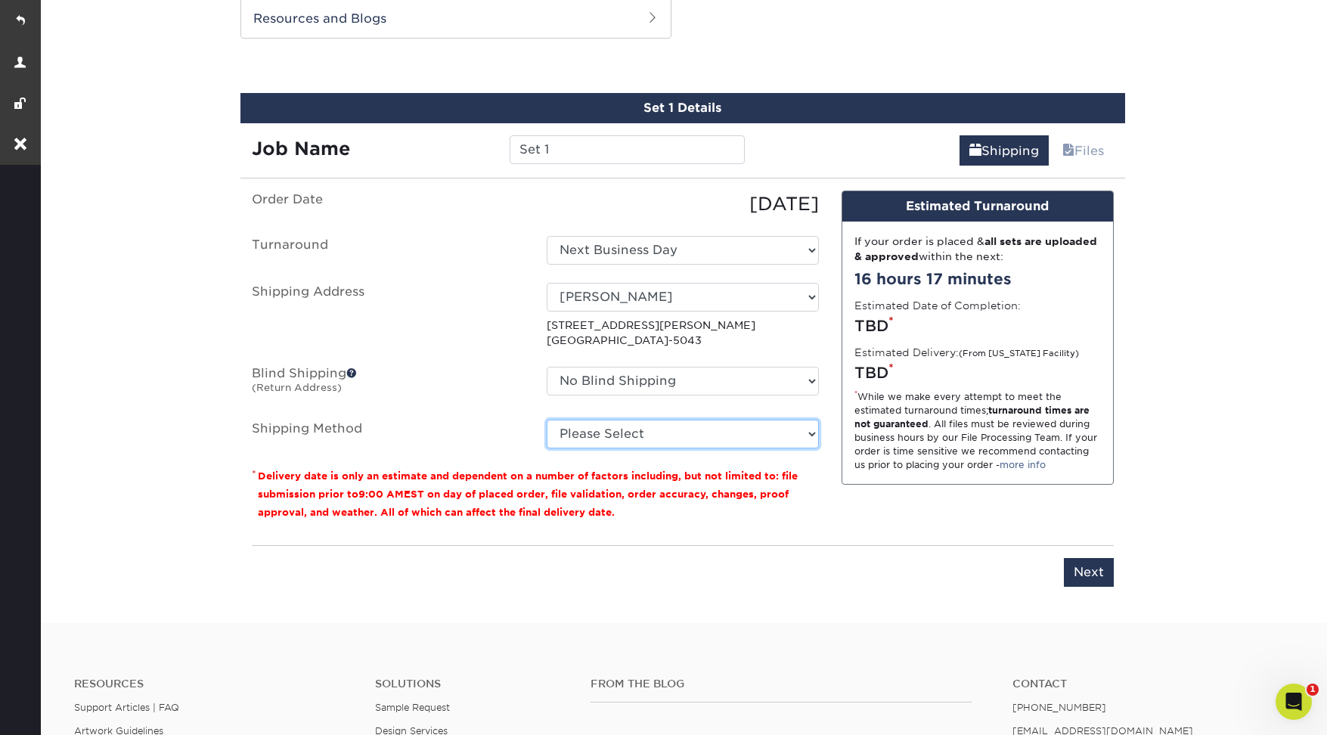
click at [584, 433] on select "Please Select Ground Shipping (+$8.96) 3 Day Shipping Service (+$20.04) 2 Day A…" at bounding box center [683, 434] width 272 height 29
select select "03"
click at [547, 420] on select "Please Select Ground Shipping (+$8.96) 3 Day Shipping Service (+$20.04) 2 Day A…" at bounding box center [683, 434] width 272 height 29
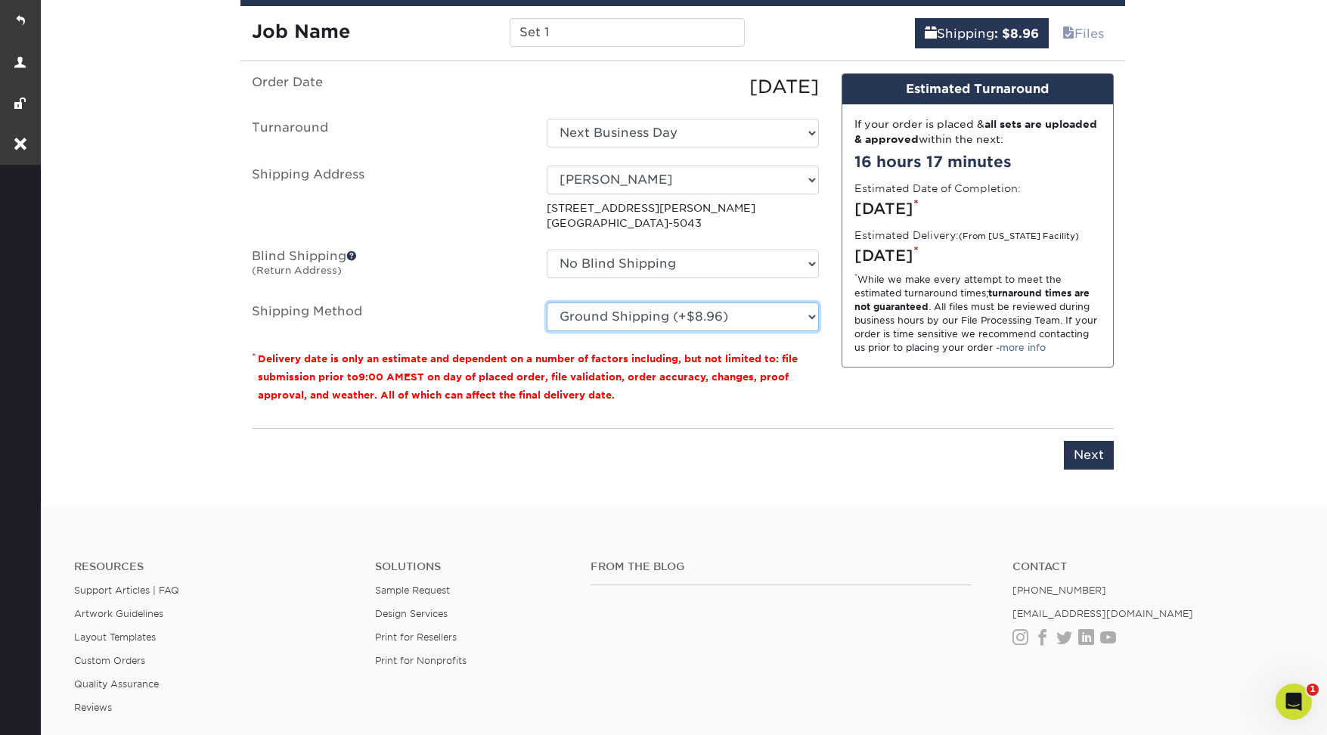
scroll to position [973, 0]
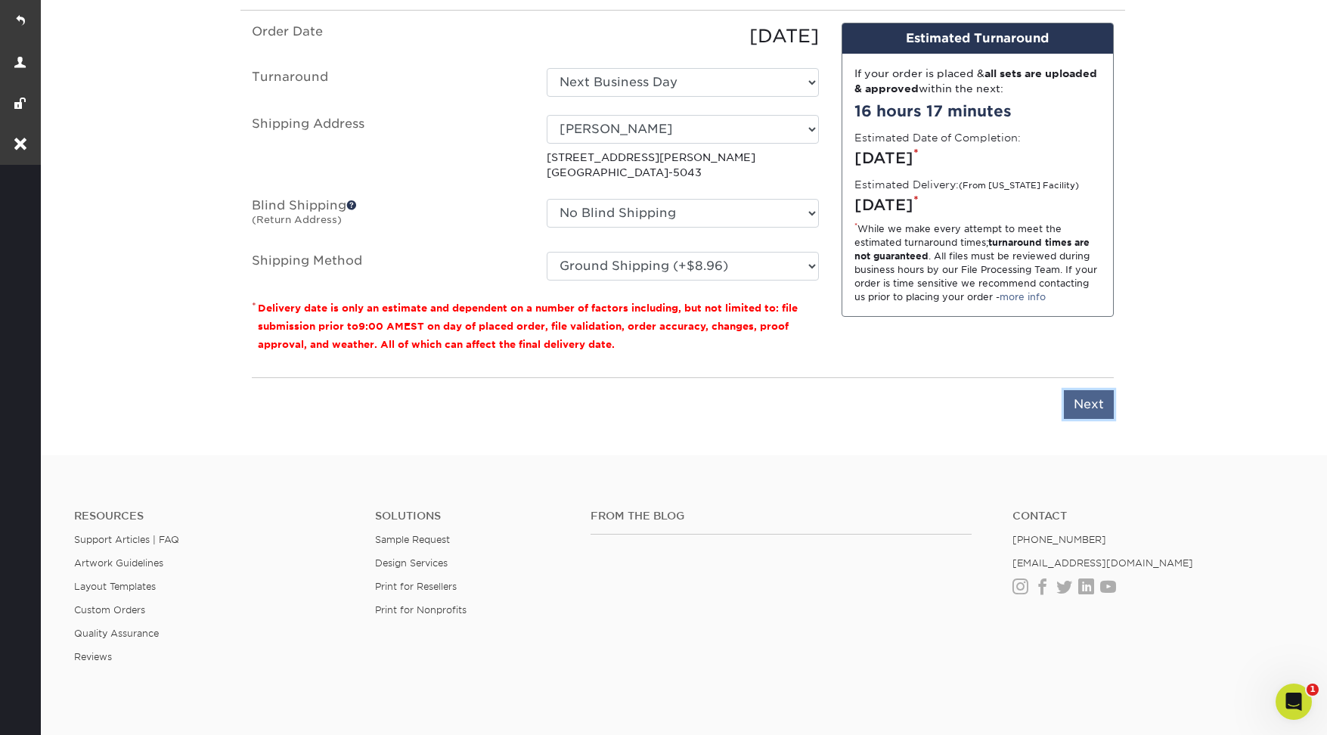
click at [1095, 403] on input "Next" at bounding box center [1089, 404] width 50 height 29
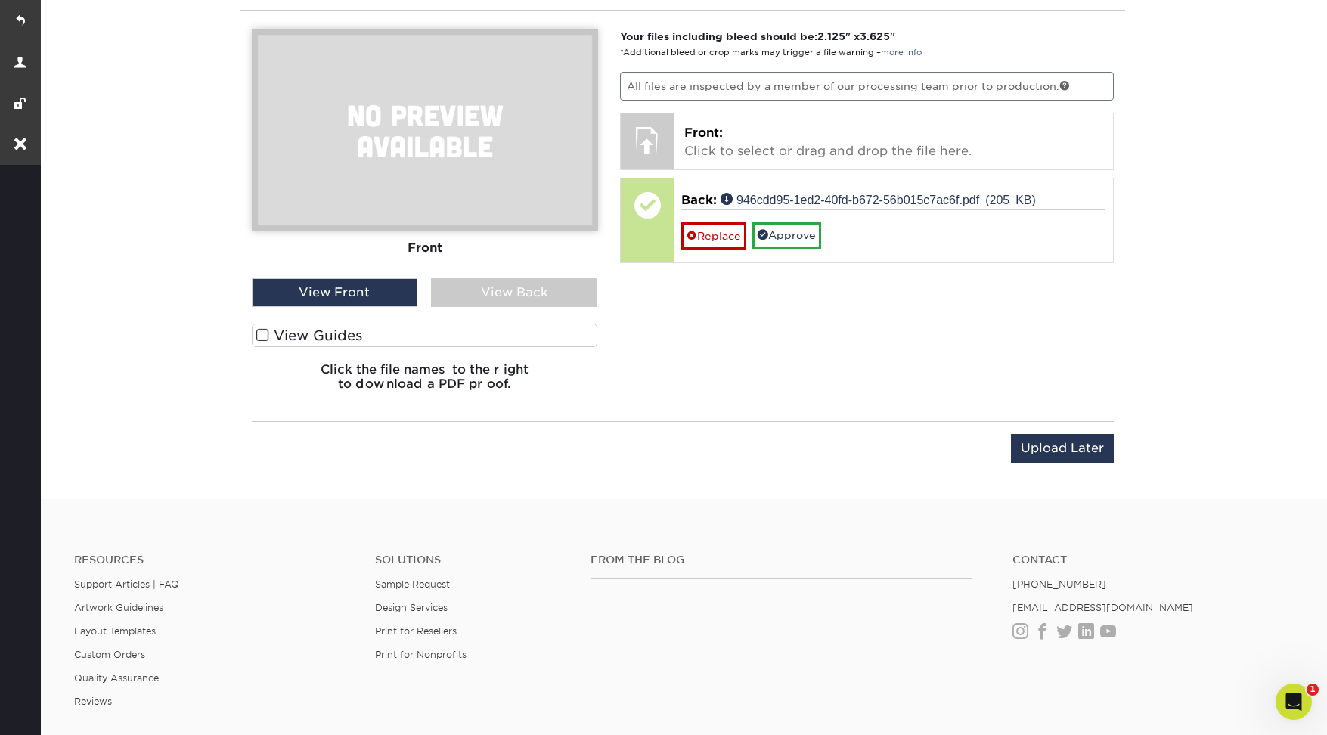
drag, startPoint x: 816, startPoint y: 346, endPoint x: 802, endPoint y: 300, distance: 48.1
click at [816, 345] on div "Your files including bleed should be: 2.125 " x 3.625 " *Additional bleed or cr…" at bounding box center [867, 216] width 516 height 374
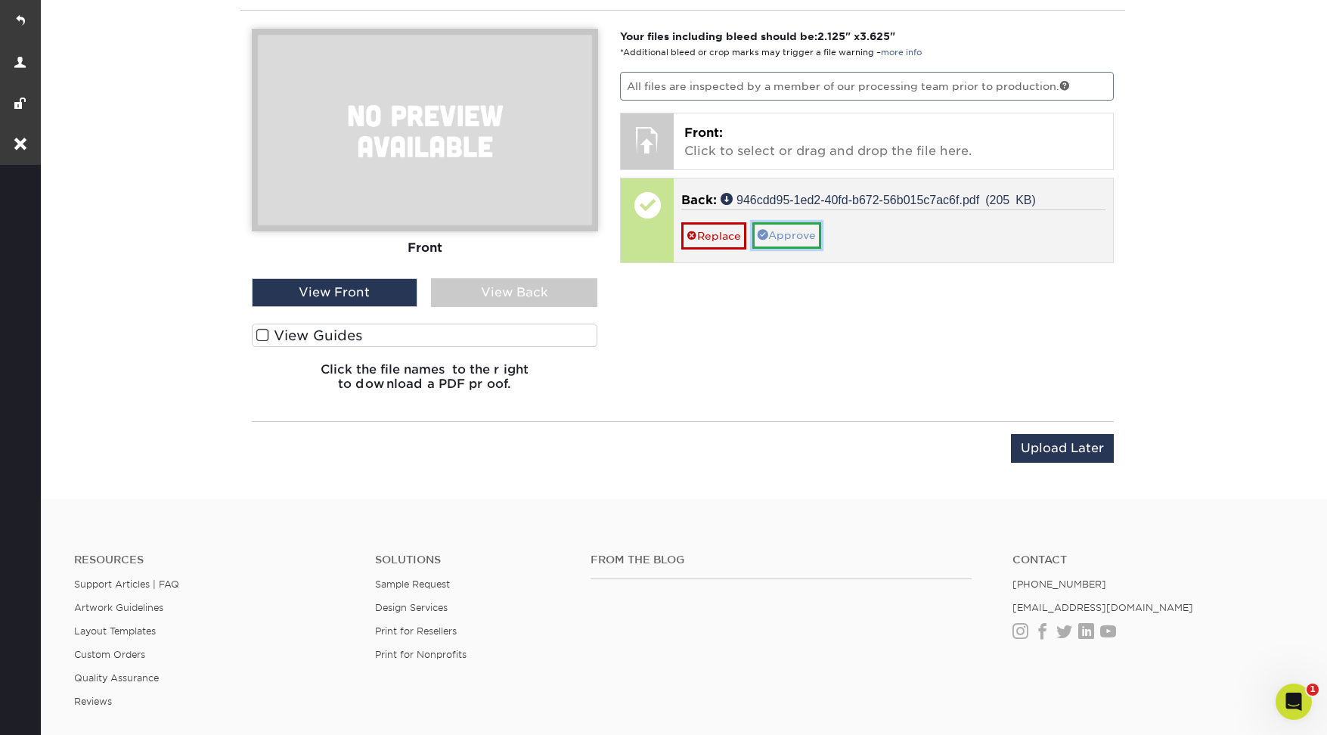
click at [792, 234] on link "Approve" at bounding box center [786, 235] width 69 height 26
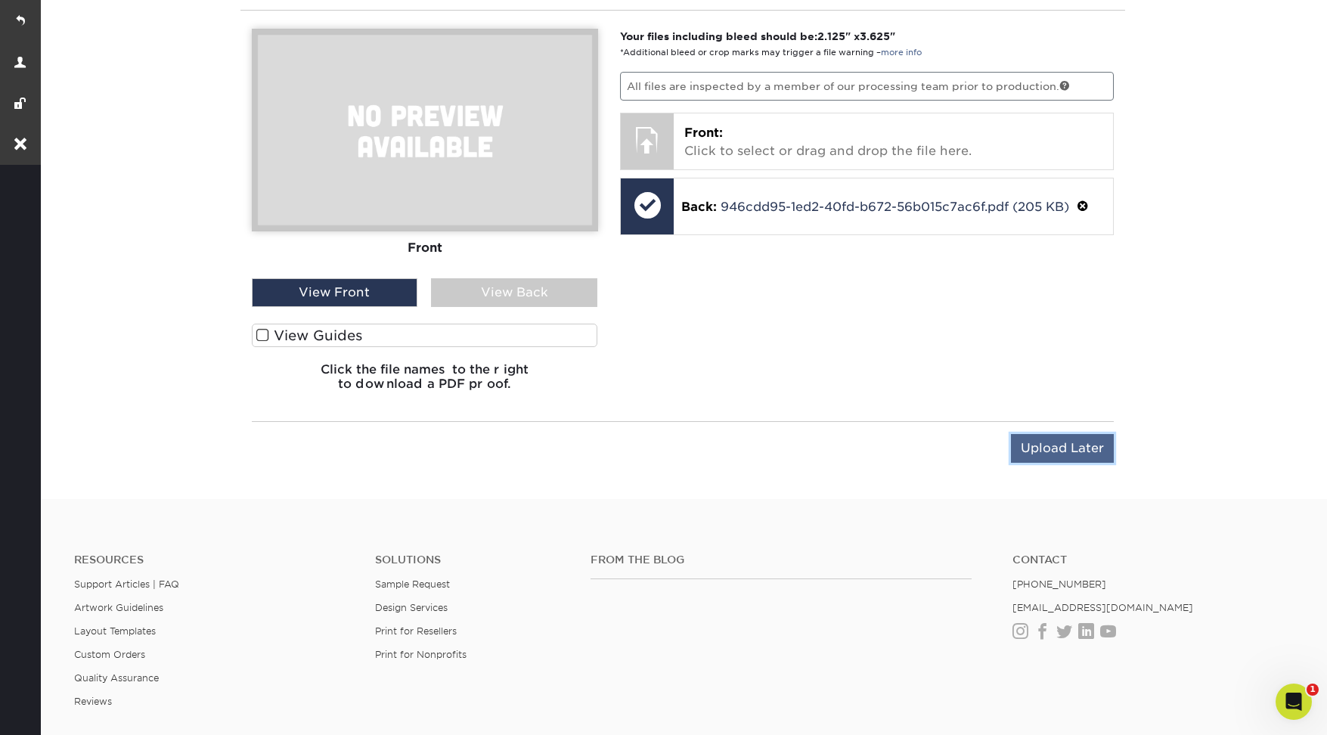
click at [1042, 451] on input "Upload Later" at bounding box center [1062, 448] width 103 height 29
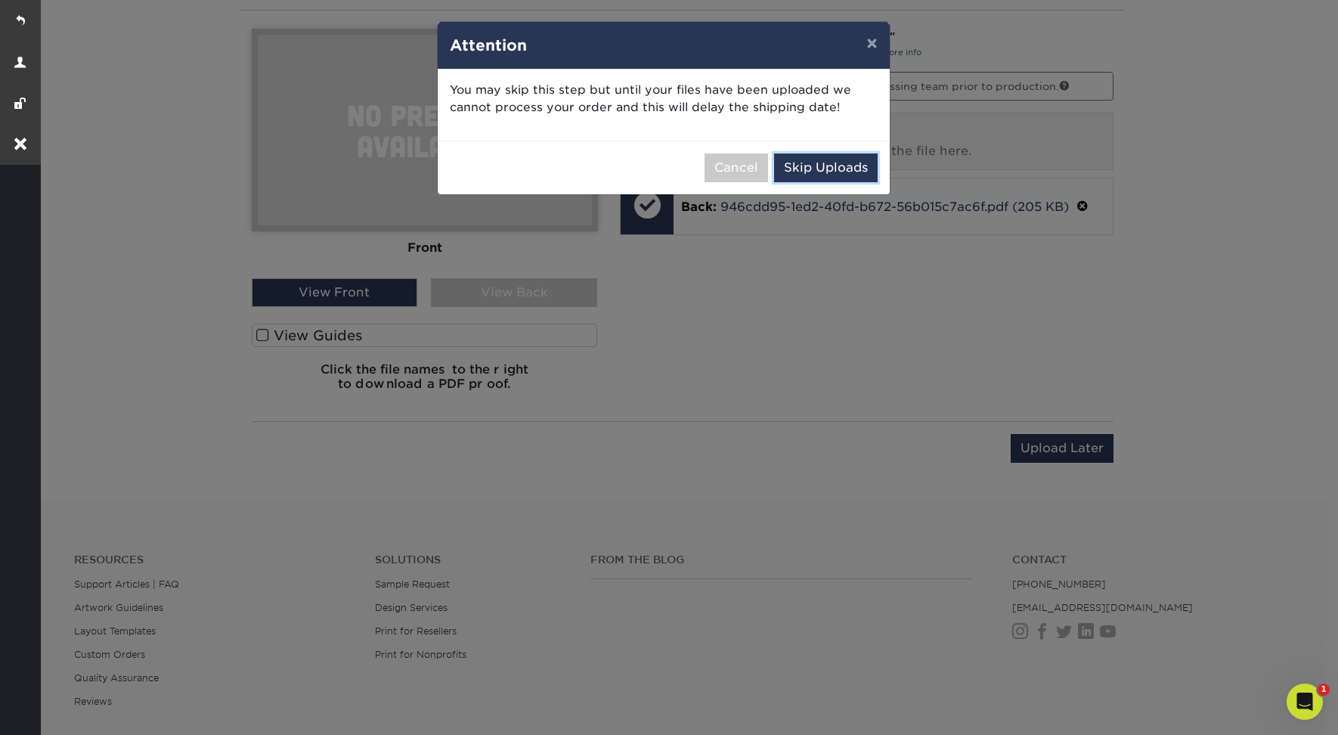
click at [823, 166] on button "Skip Uploads" at bounding box center [826, 167] width 104 height 29
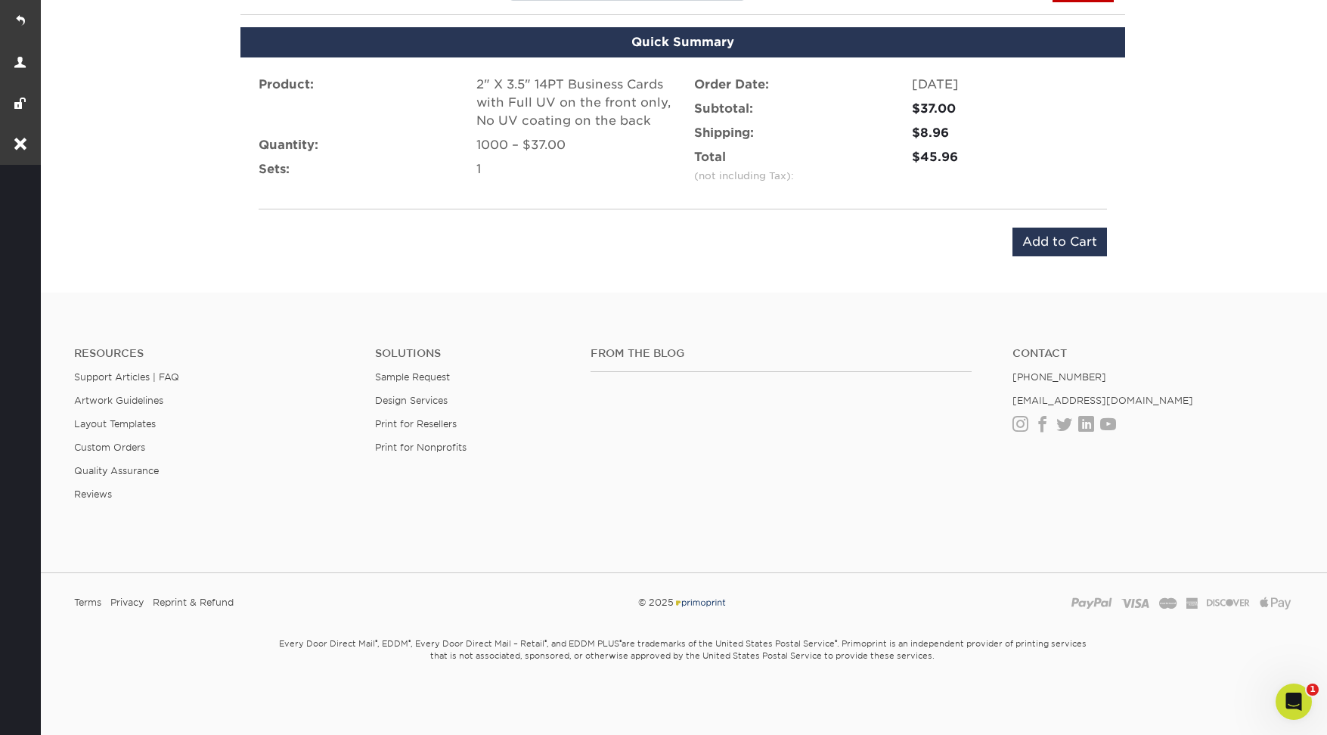
scroll to position [968, 0]
click at [1039, 234] on input "Add to Cart" at bounding box center [1059, 242] width 94 height 29
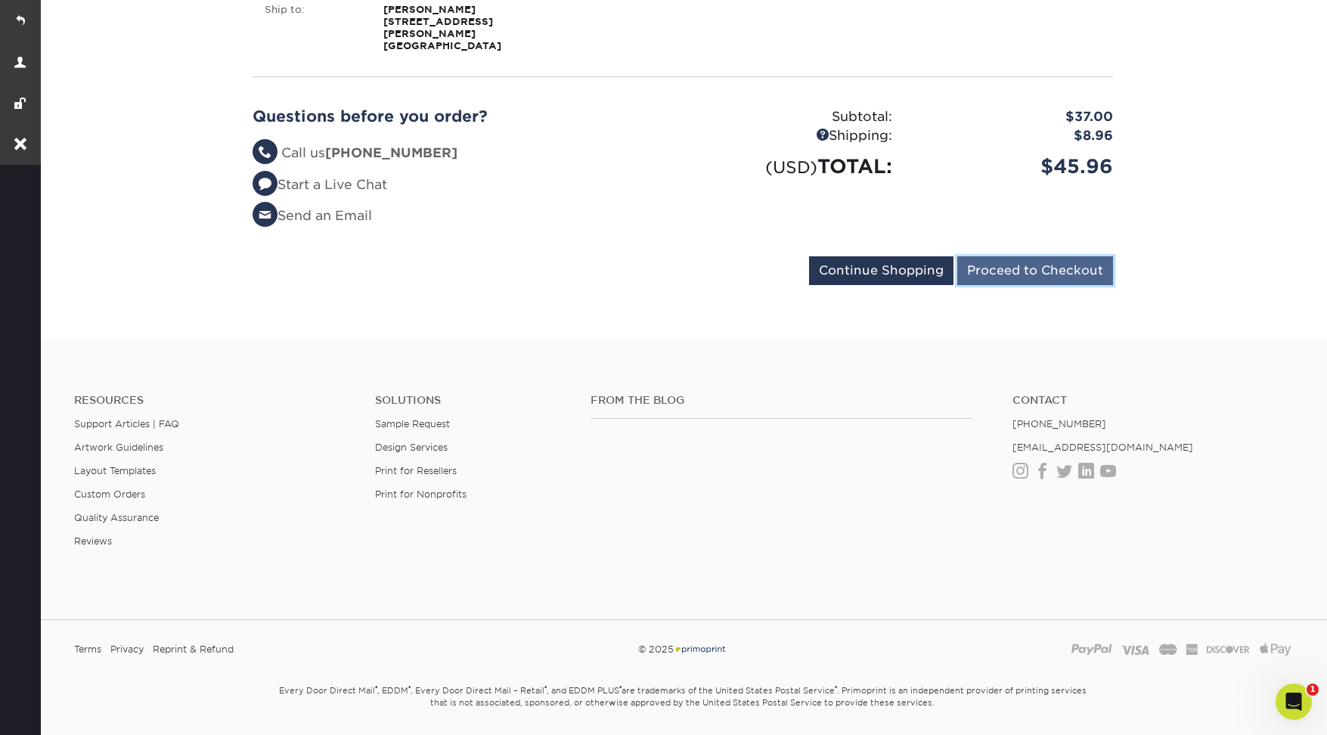
click at [988, 262] on input "Proceed to Checkout" at bounding box center [1035, 270] width 156 height 29
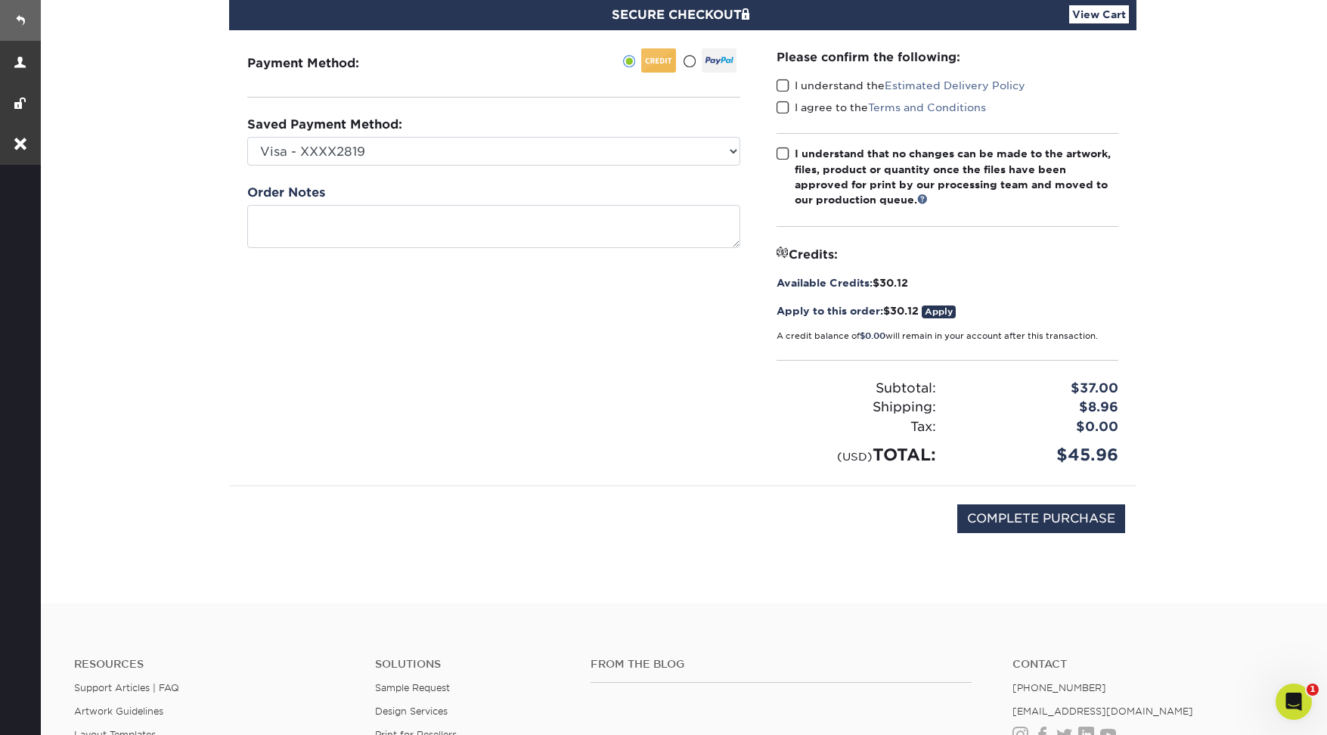
click at [26, 18] on link at bounding box center [20, 20] width 41 height 41
